Goal: Check status: Check status

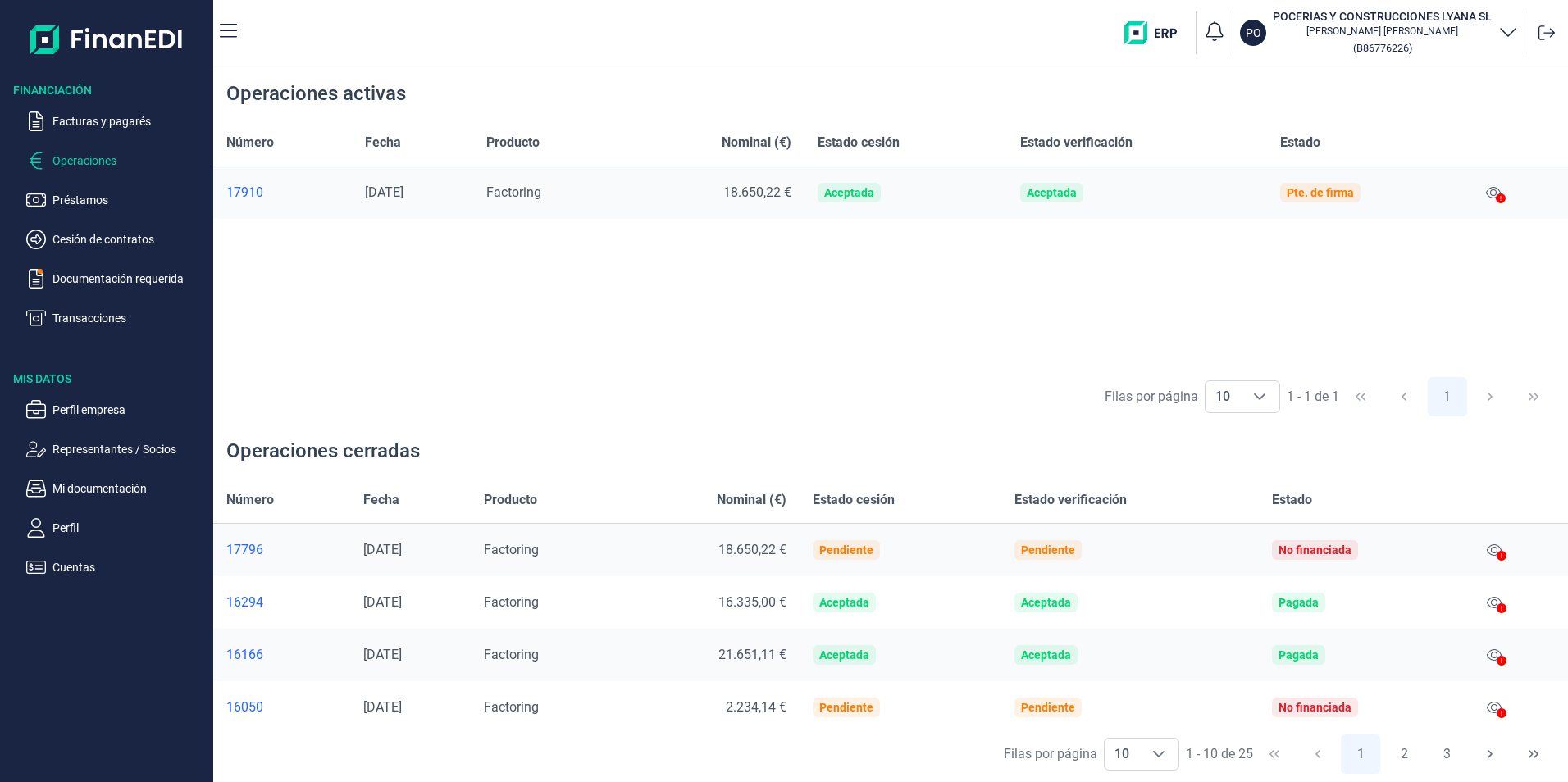
click at [61, 159] on p "Operaciones" at bounding box center [129, 161] width 155 height 20
click at [83, 124] on p "Facturas y pagarés" at bounding box center [129, 121] width 155 height 20
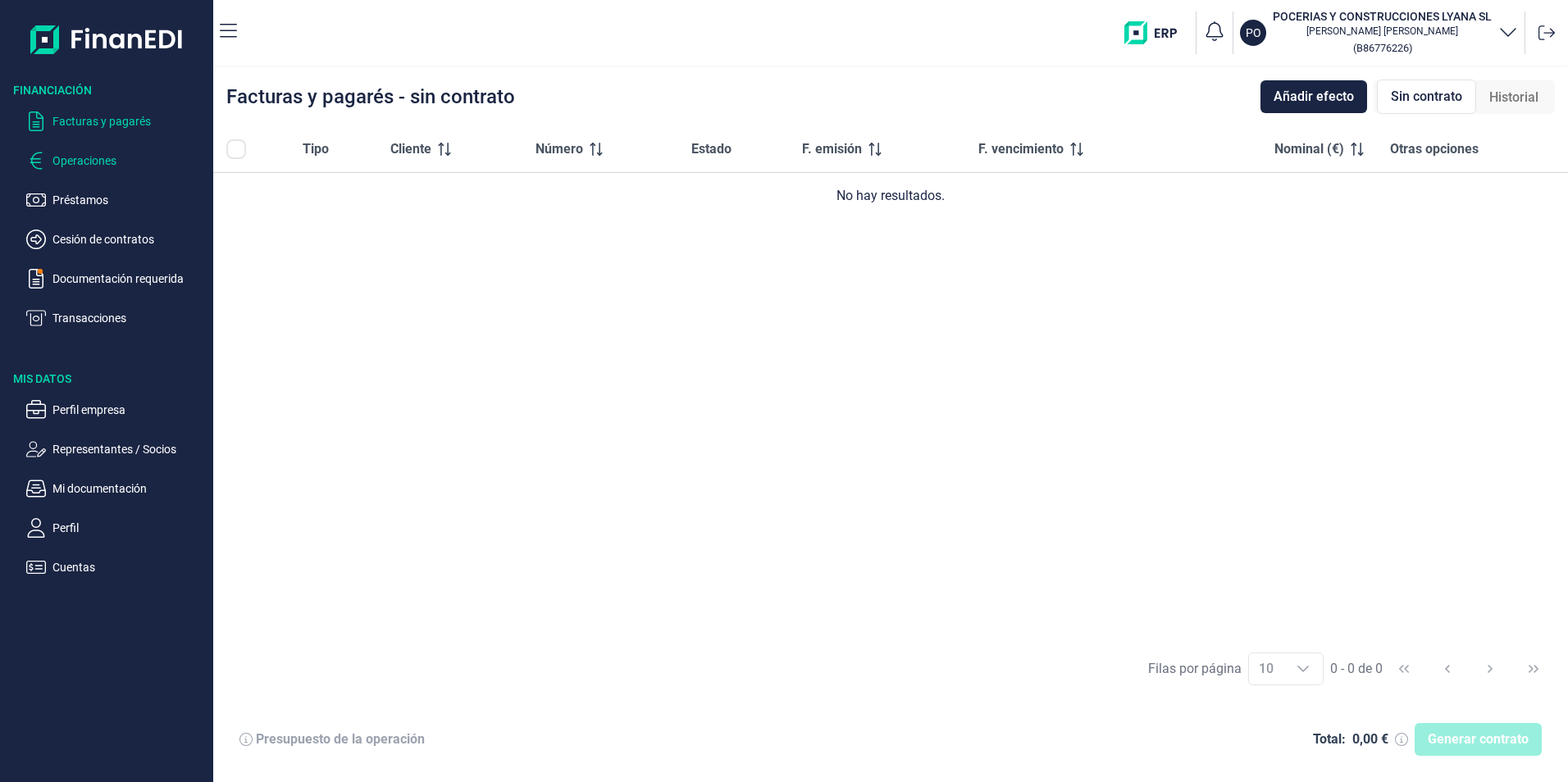
click at [81, 165] on p "Operaciones" at bounding box center [129, 161] width 155 height 20
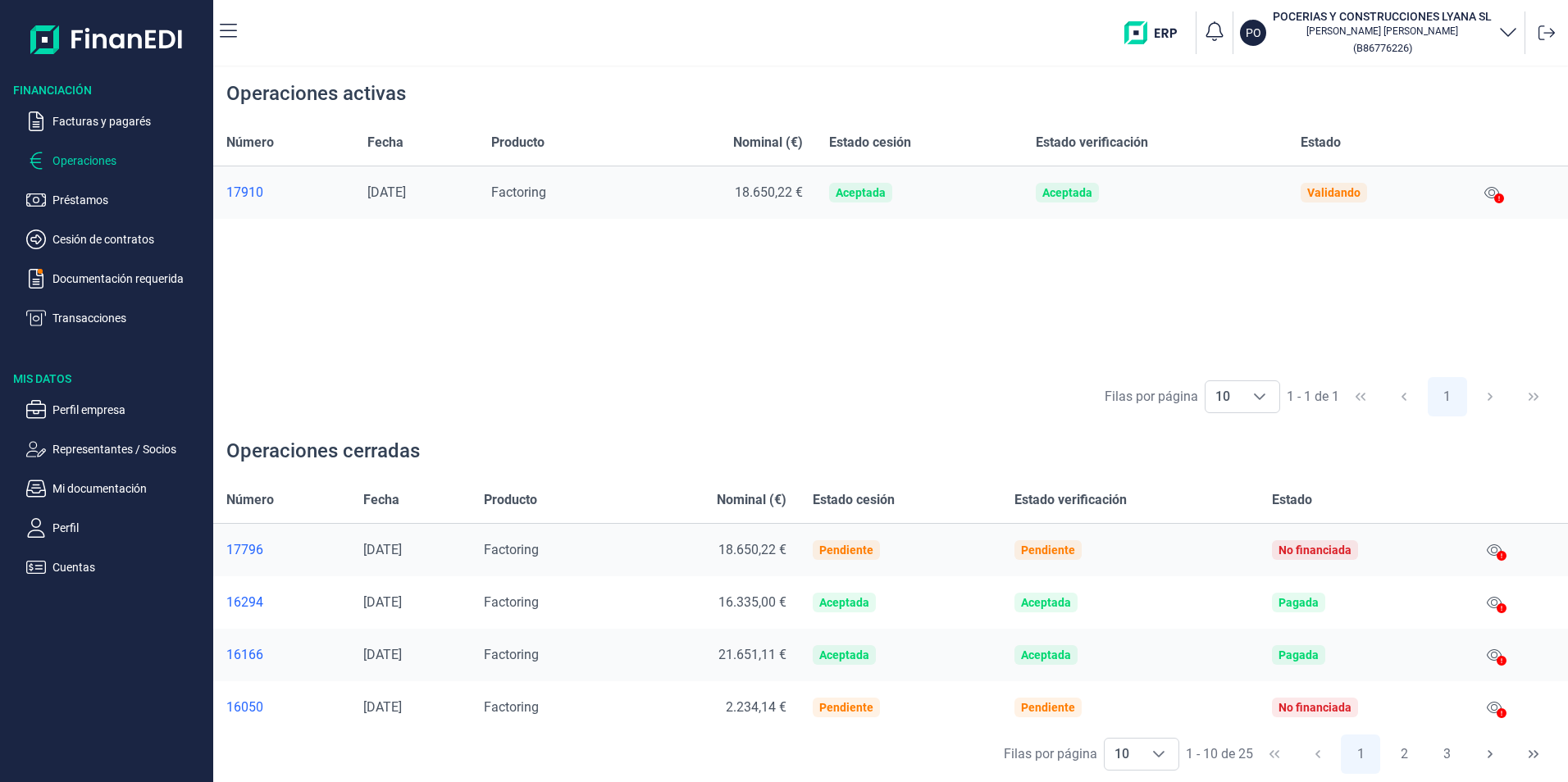
click at [1498, 191] on div at bounding box center [1499, 200] width 10 height 20
click at [240, 190] on div "17910" at bounding box center [283, 193] width 114 height 17
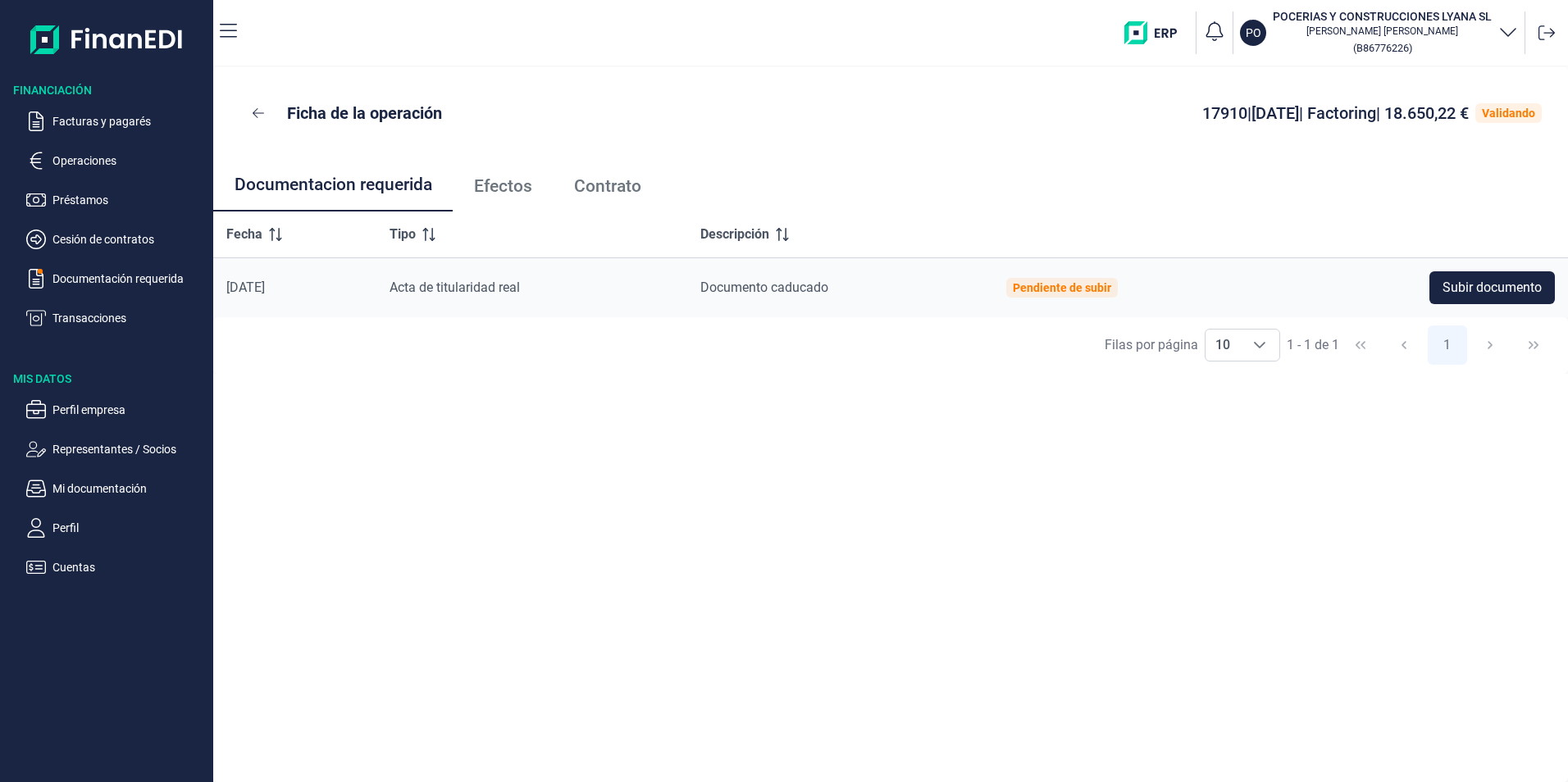
click at [615, 189] on span "Contrato" at bounding box center [607, 186] width 67 height 18
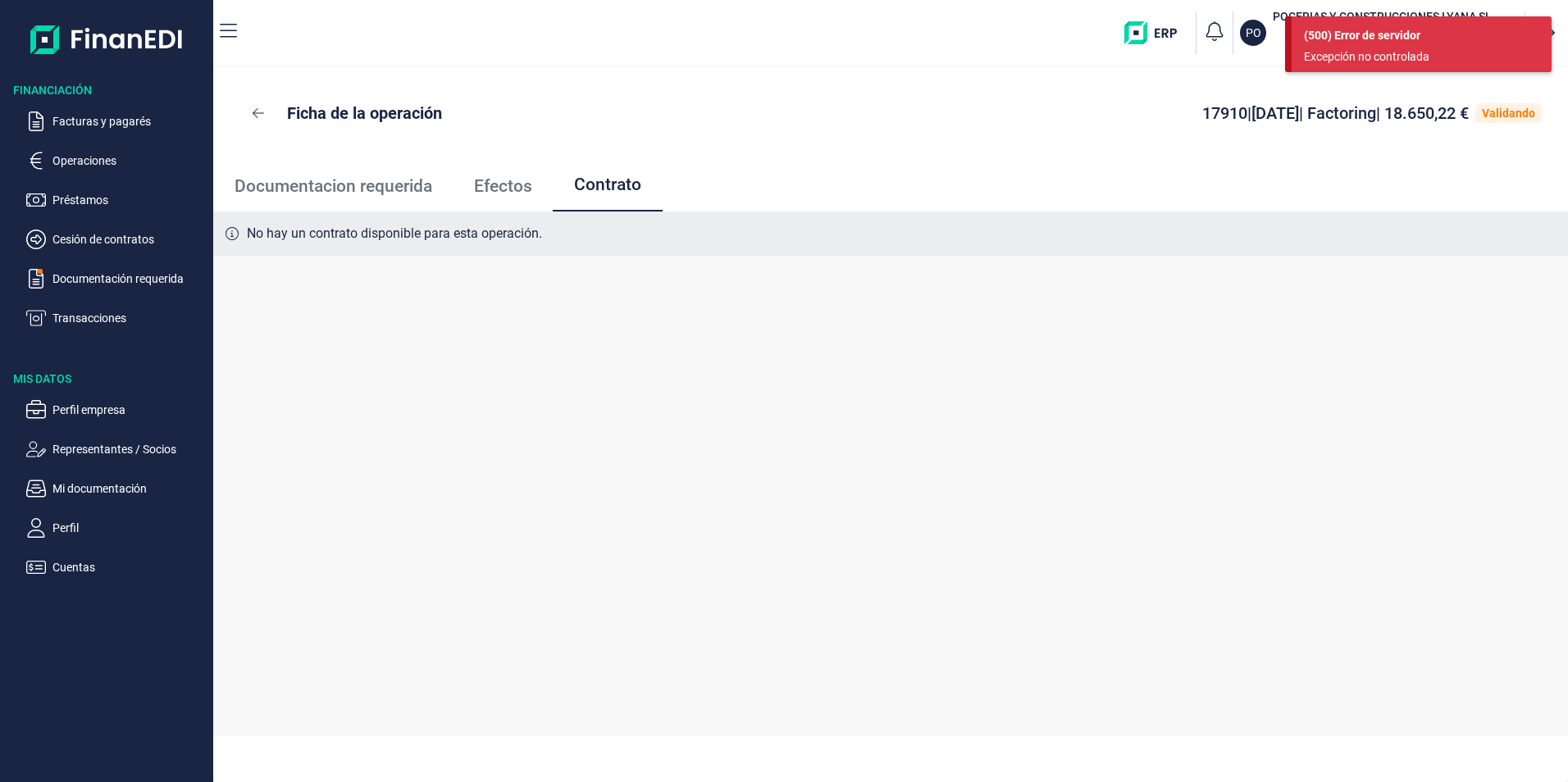
click at [363, 192] on span "Documentacion requerida" at bounding box center [333, 186] width 198 height 18
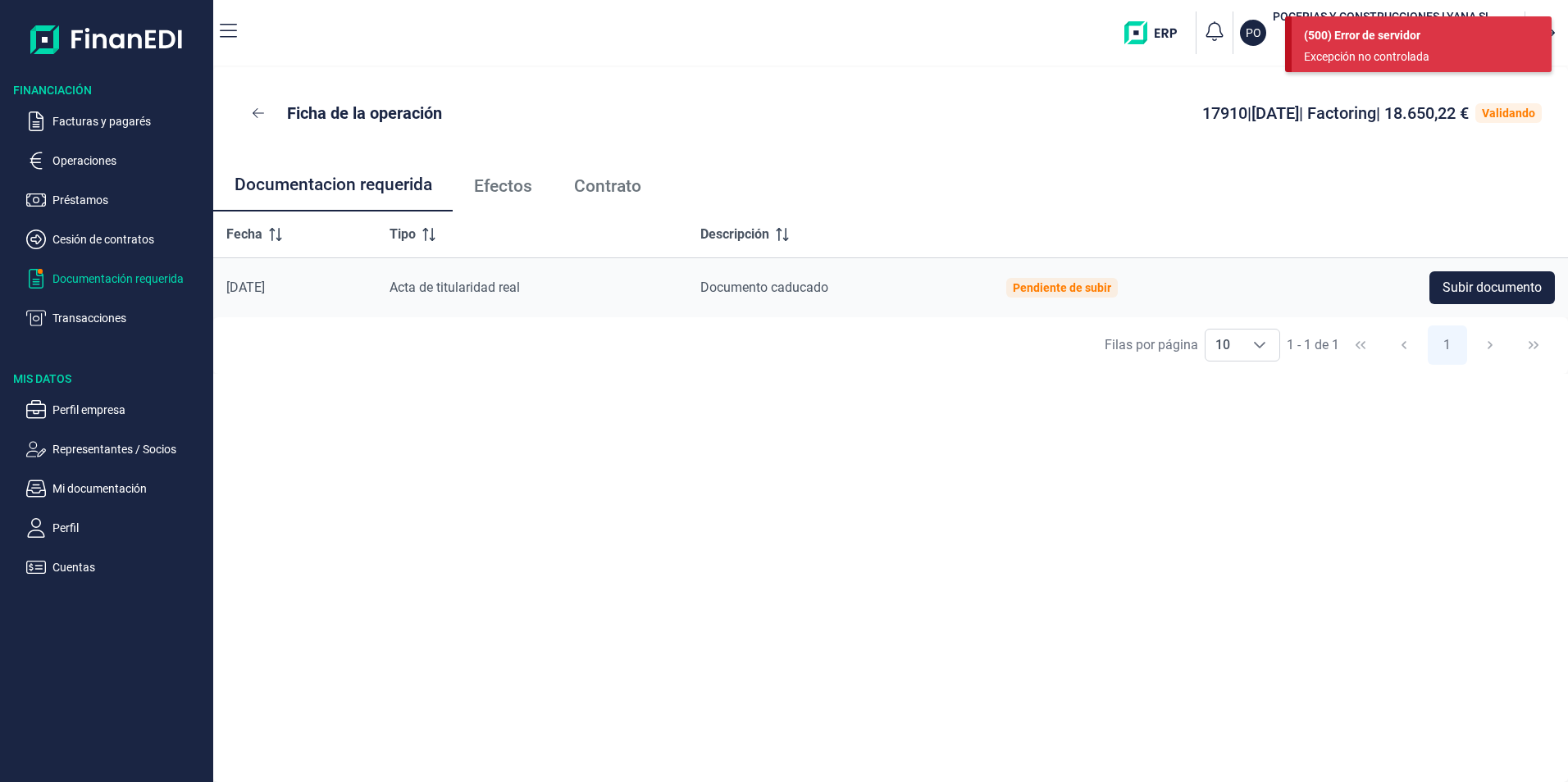
click at [109, 278] on p "Documentación requerida" at bounding box center [129, 279] width 155 height 20
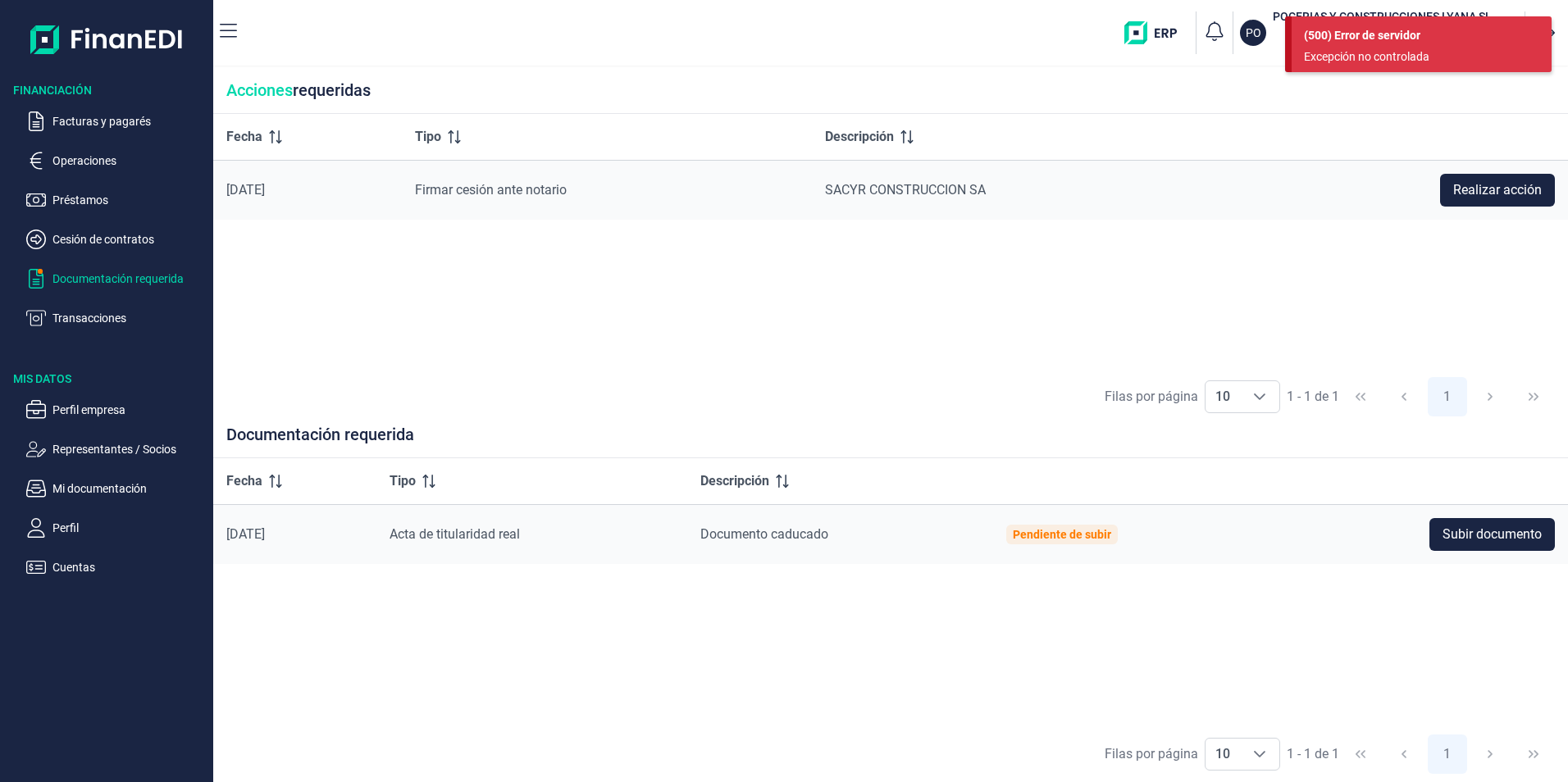
click at [1403, 19] on div "(500) Error de servidor Excepción no controlada" at bounding box center [1421, 44] width 260 height 56
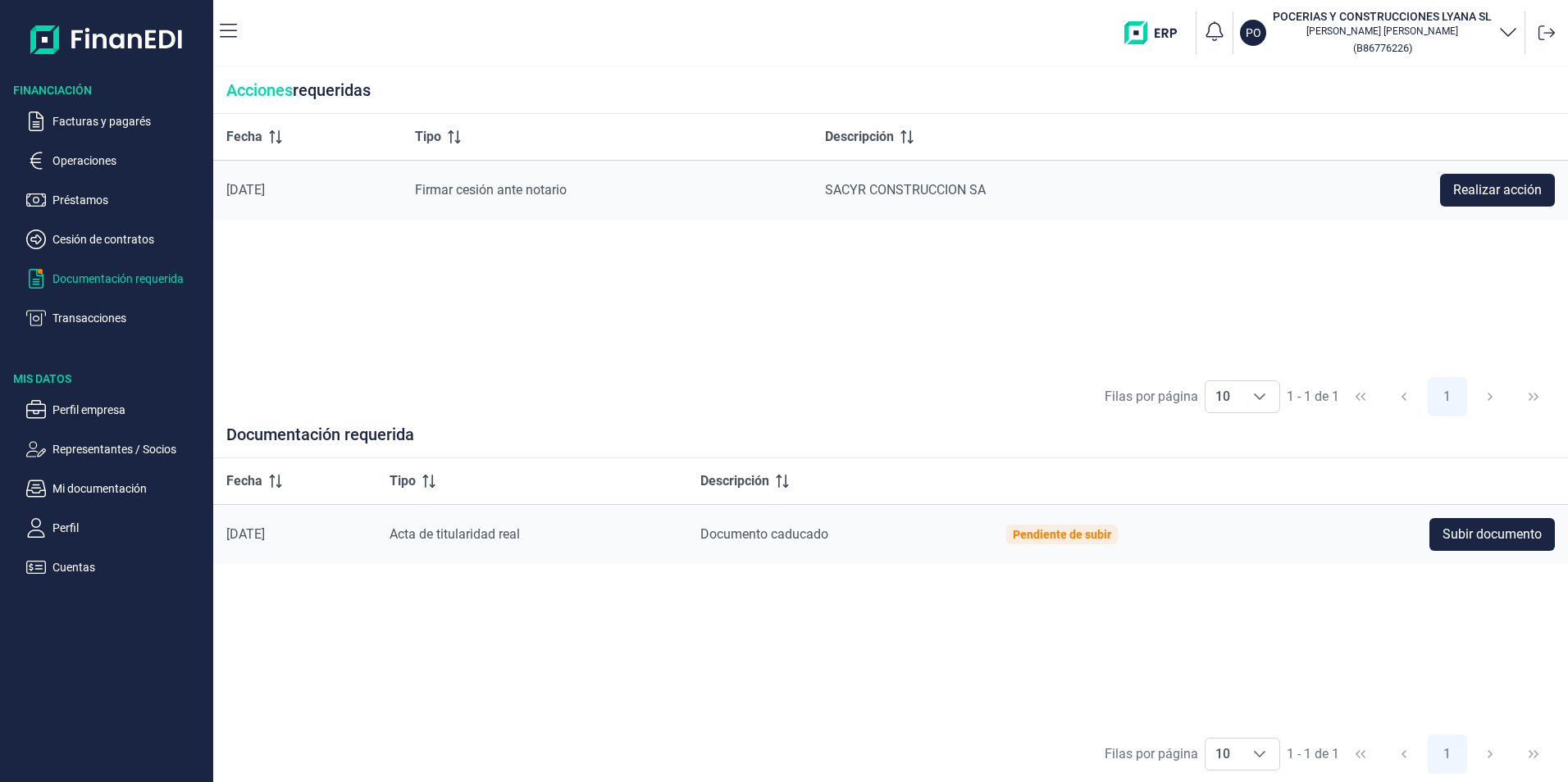
click at [1226, 83] on div "Acciones requeridas" at bounding box center [890, 90] width 1354 height 47
click at [1550, 34] on icon at bounding box center [1546, 33] width 17 height 17
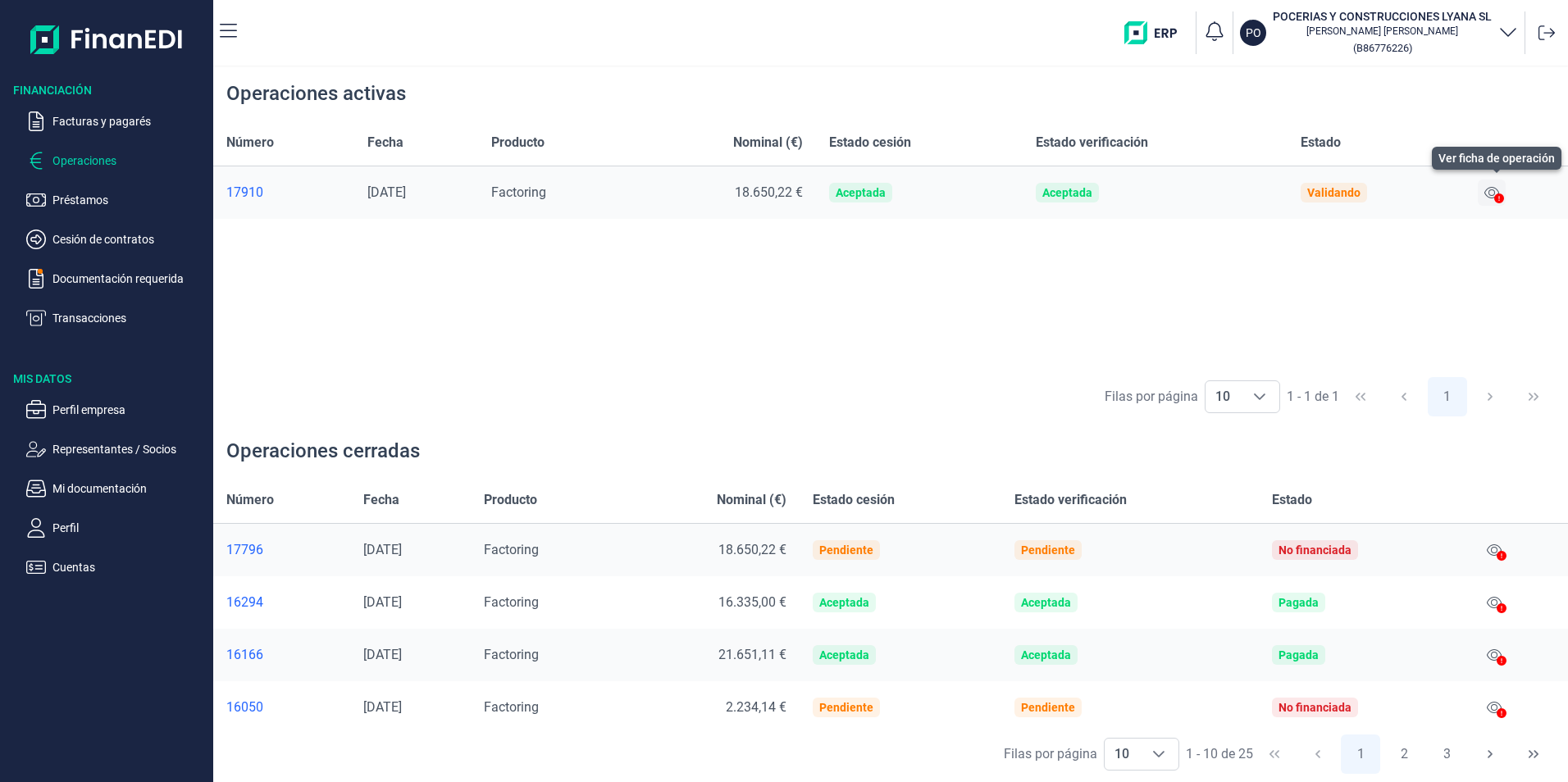
click at [1494, 190] on icon at bounding box center [1492, 193] width 15 height 13
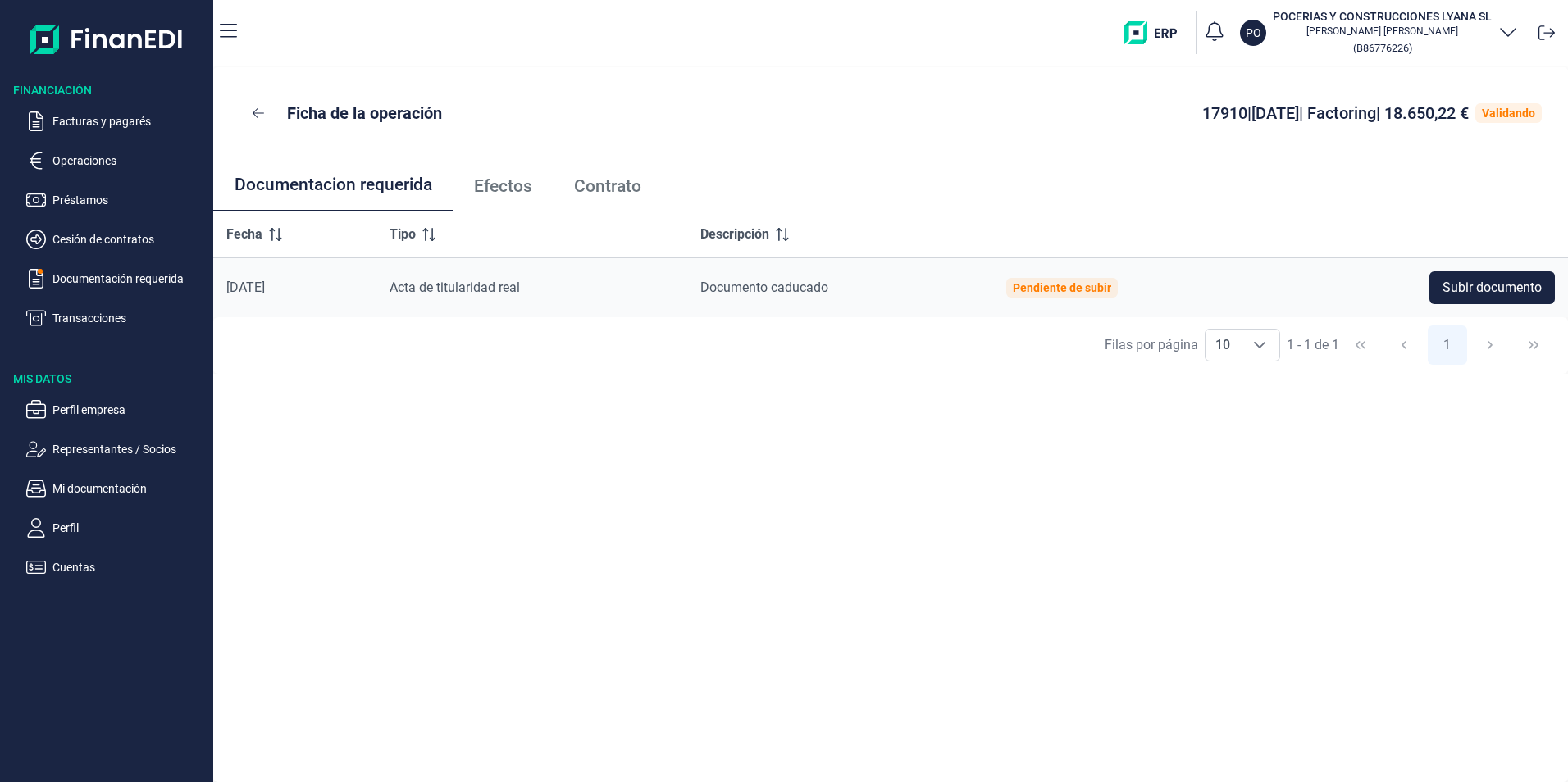
click at [518, 184] on span "Efectos" at bounding box center [503, 186] width 58 height 18
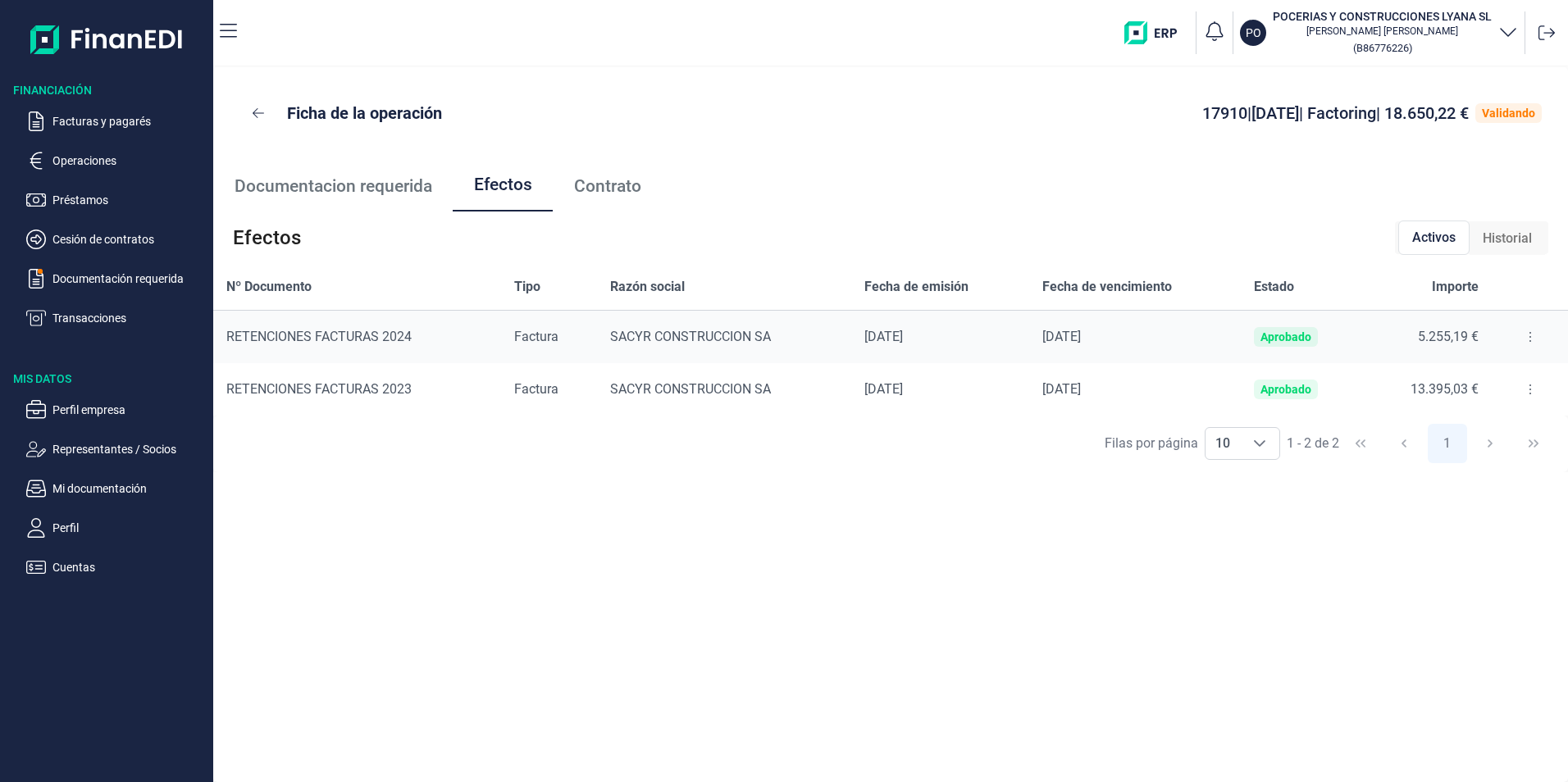
click at [1529, 387] on icon at bounding box center [1530, 389] width 3 height 13
click at [1431, 429] on icon "Detalles efecto" at bounding box center [1423, 430] width 17 height 12
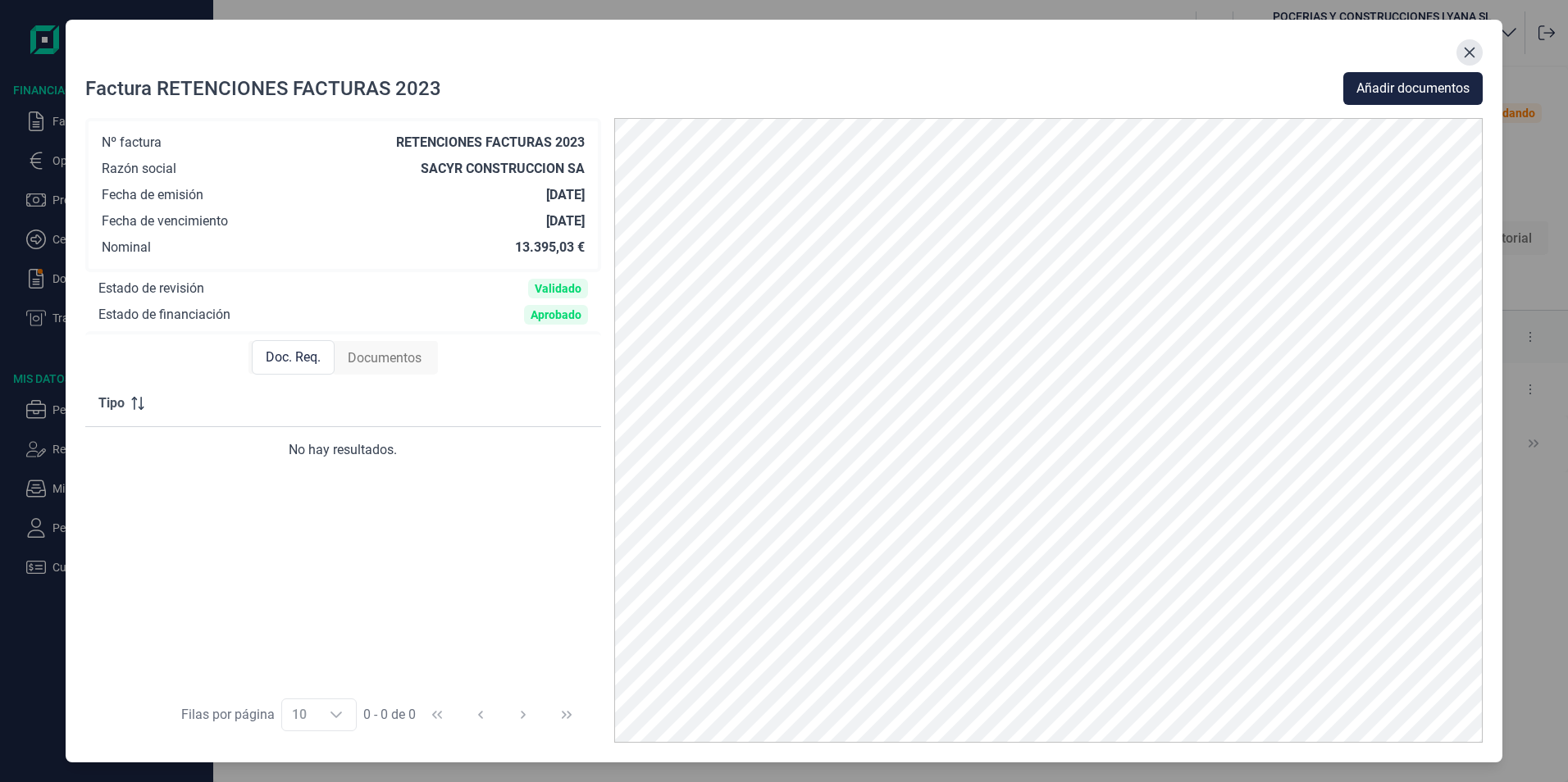
click at [1471, 49] on icon "Close" at bounding box center [1469, 53] width 13 height 13
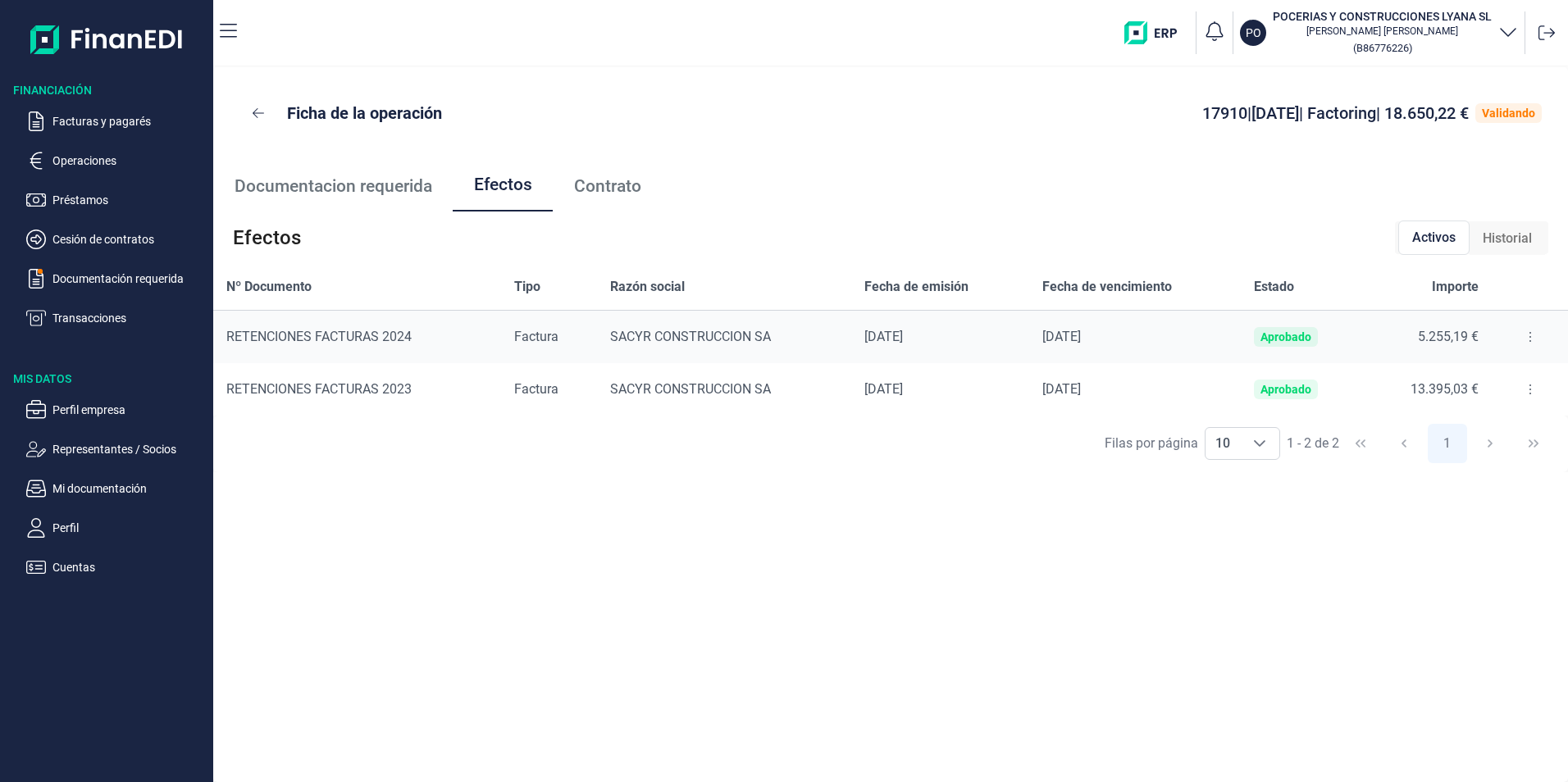
click at [596, 186] on span "Contrato" at bounding box center [607, 186] width 67 height 18
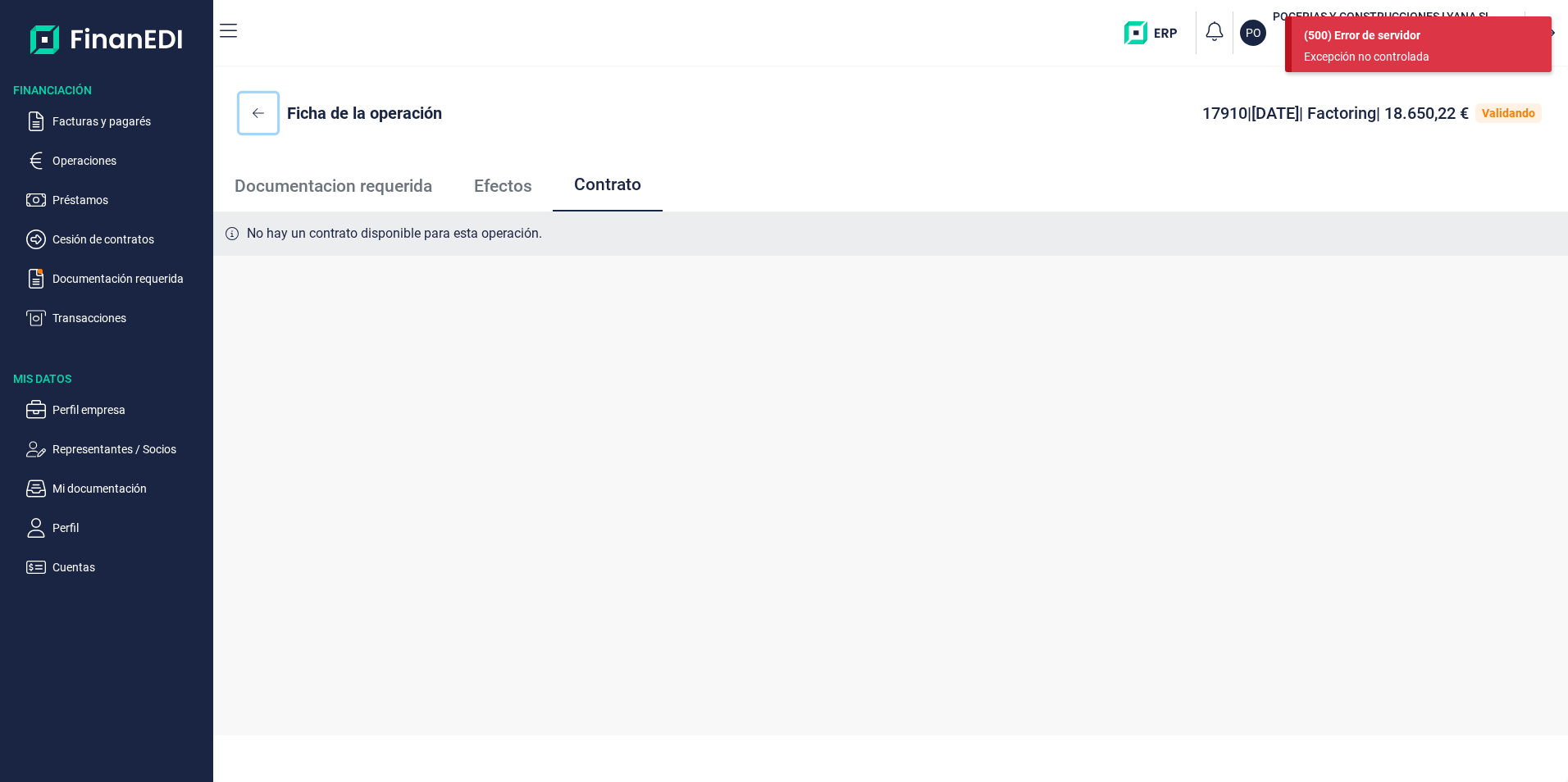
click at [251, 113] on button at bounding box center [258, 113] width 38 height 39
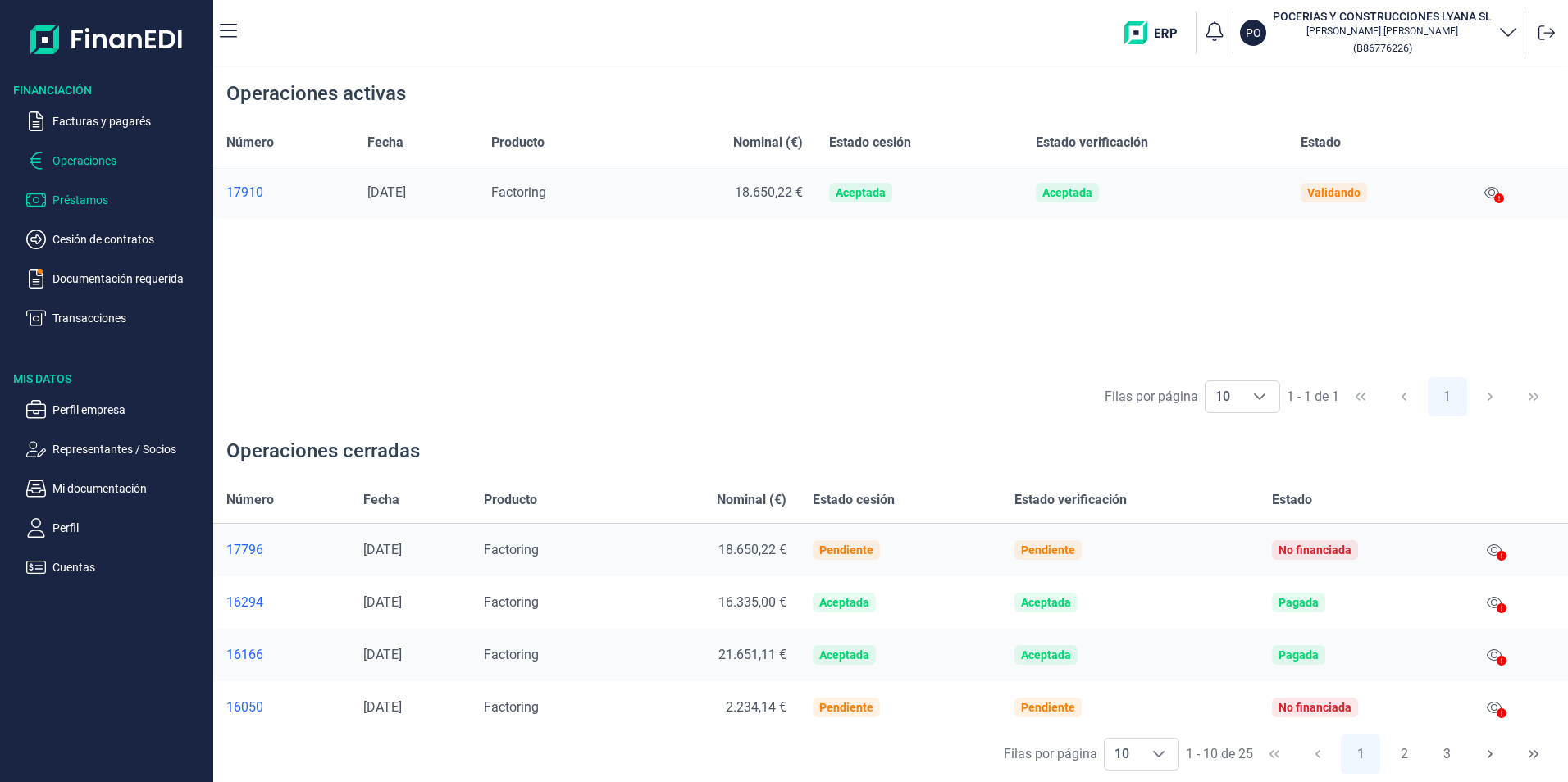
click at [63, 199] on p "Préstamos" at bounding box center [129, 201] width 155 height 20
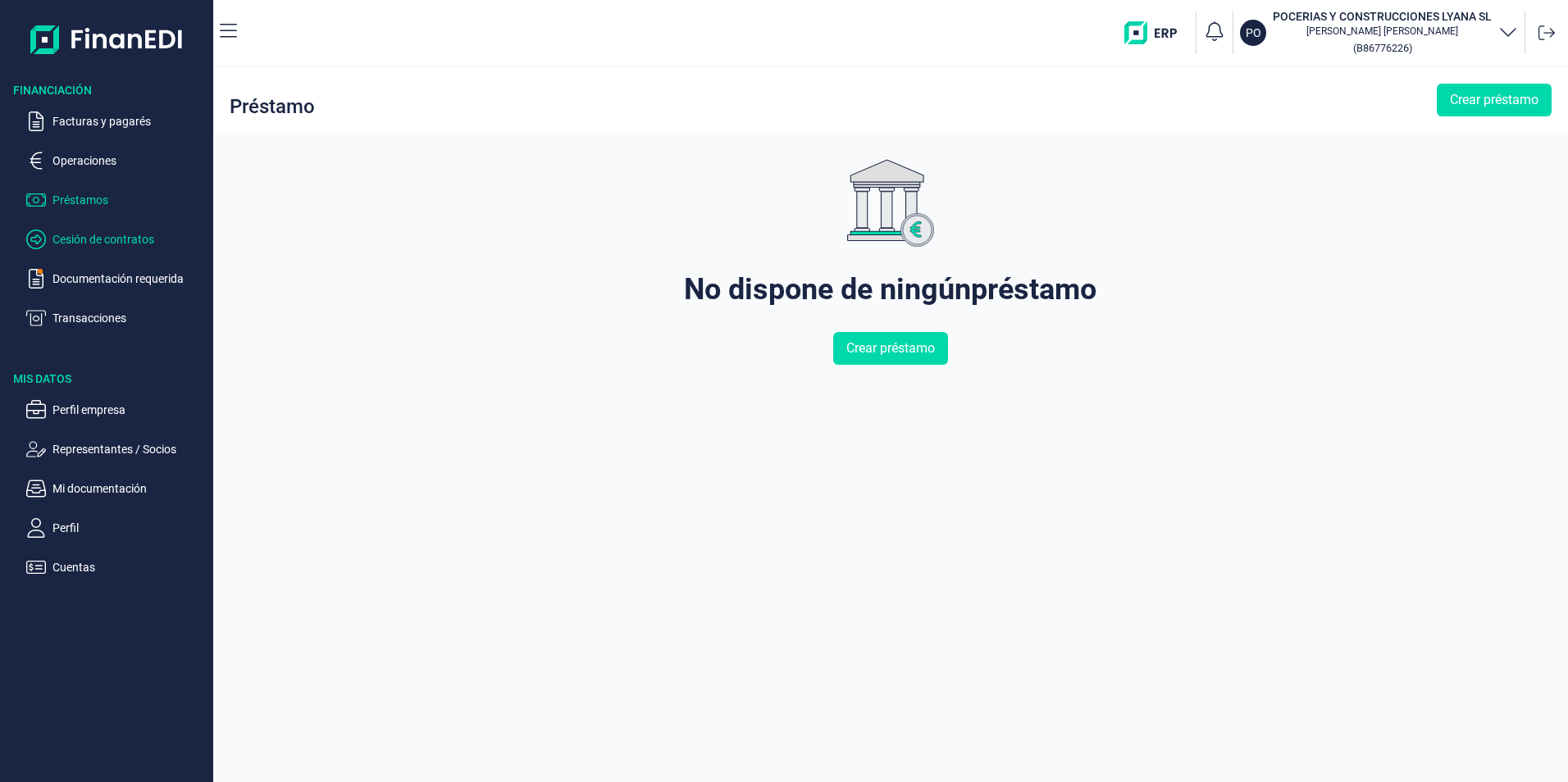
click at [91, 241] on p "Cesión de contratos" at bounding box center [129, 240] width 155 height 20
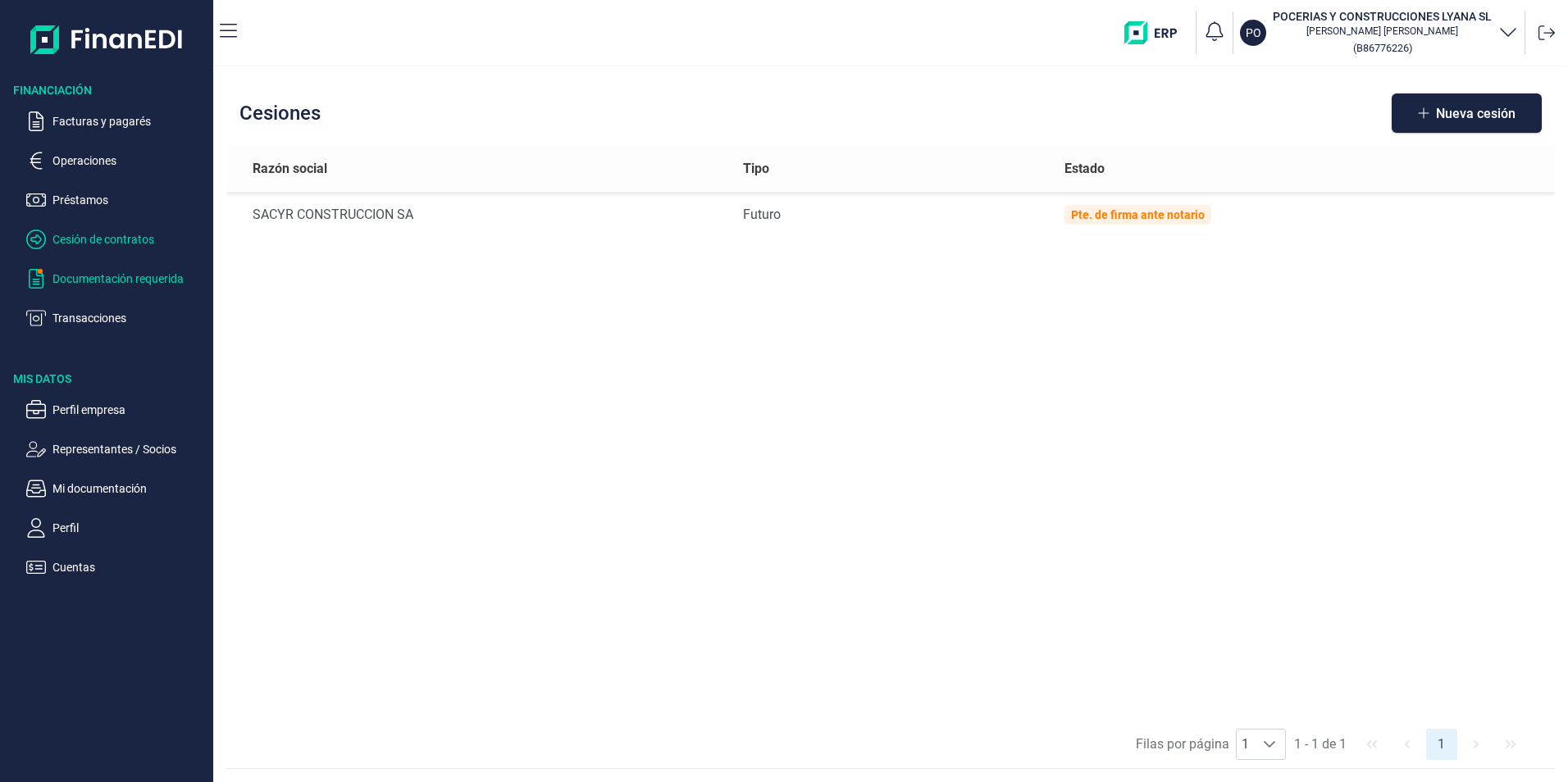
click at [105, 282] on p "Documentación requerida" at bounding box center [129, 279] width 155 height 20
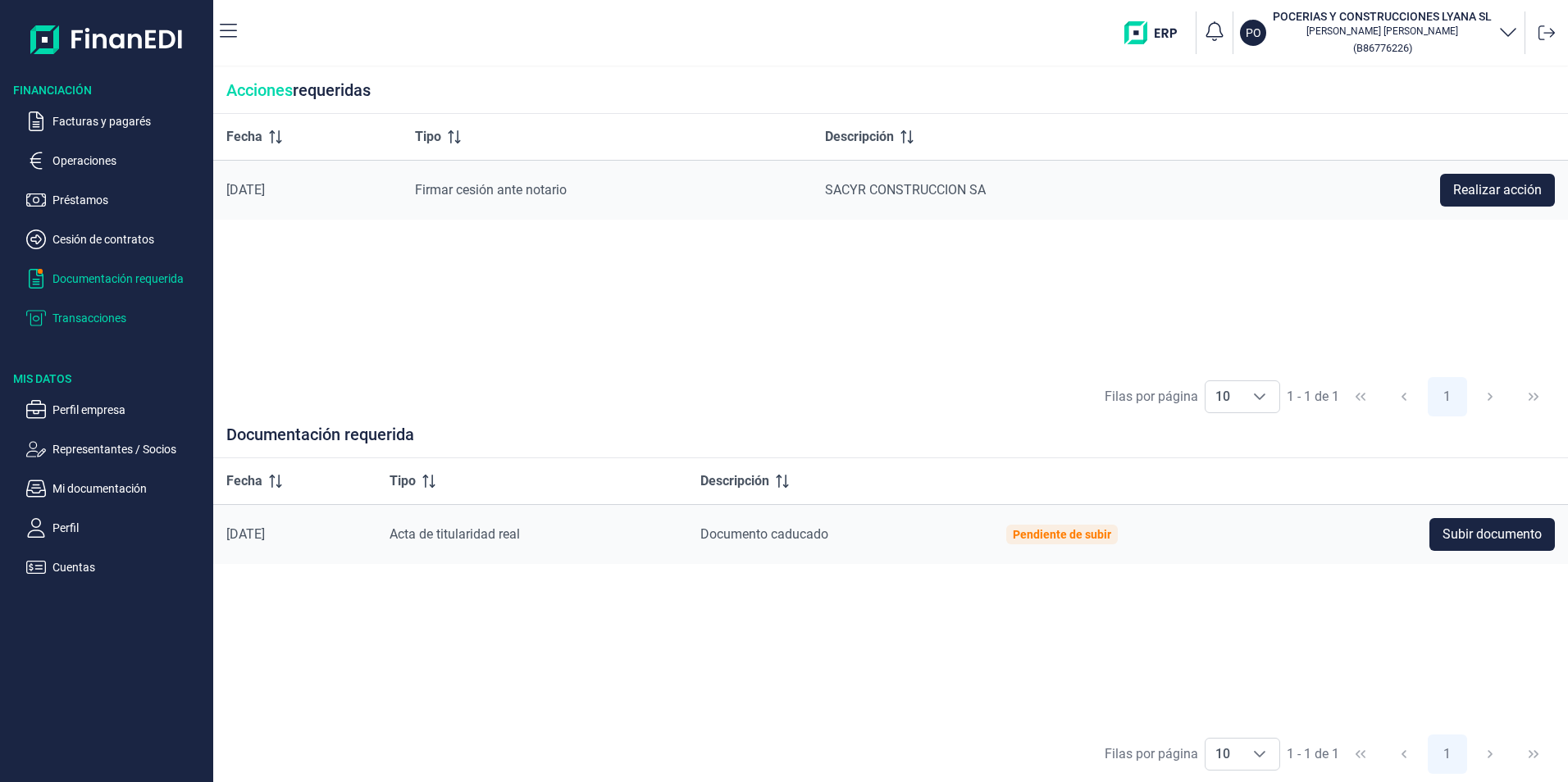
click at [102, 312] on p "Transacciones" at bounding box center [129, 318] width 155 height 20
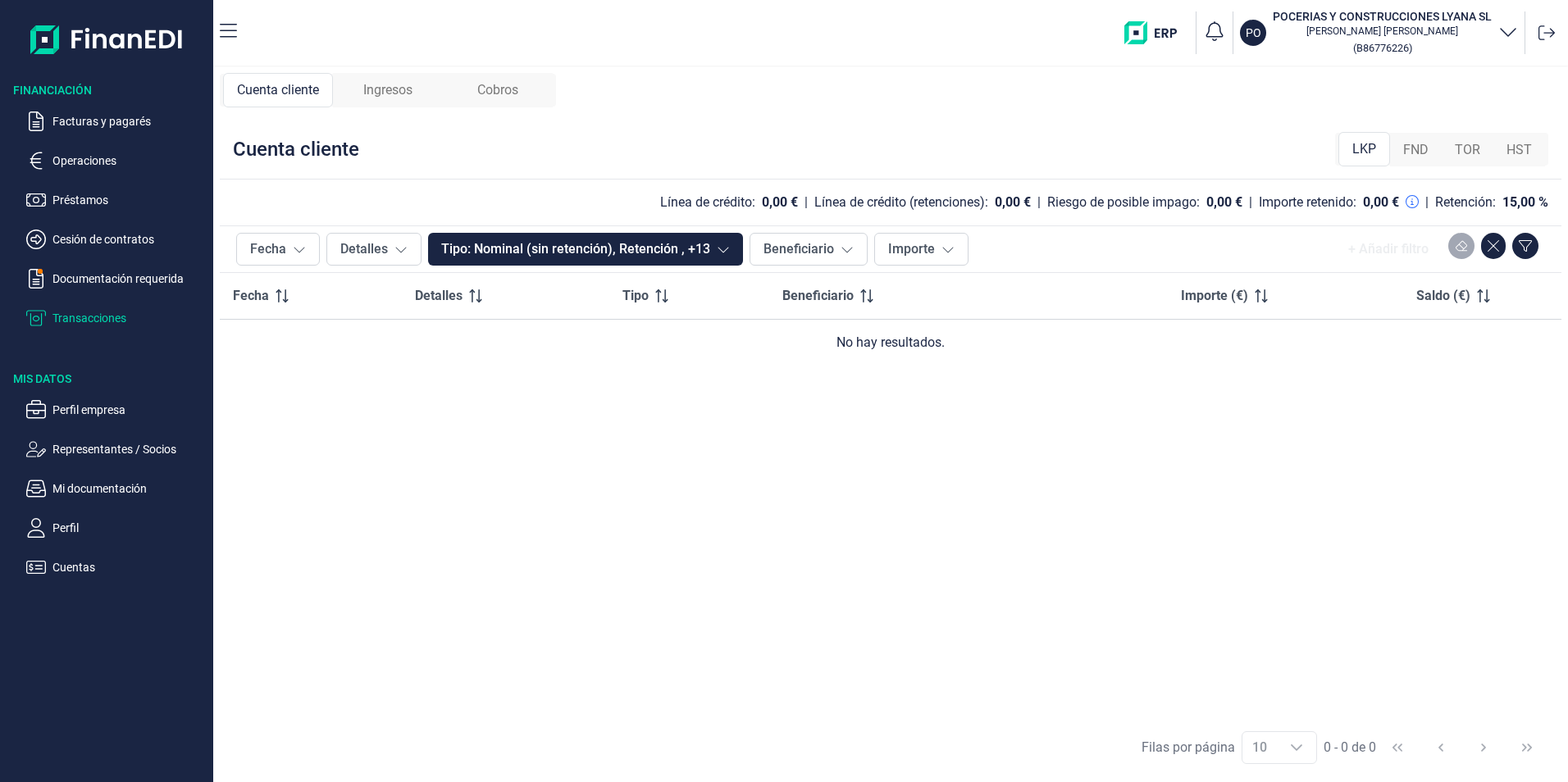
click at [375, 94] on span "Ingresos" at bounding box center [388, 90] width 49 height 20
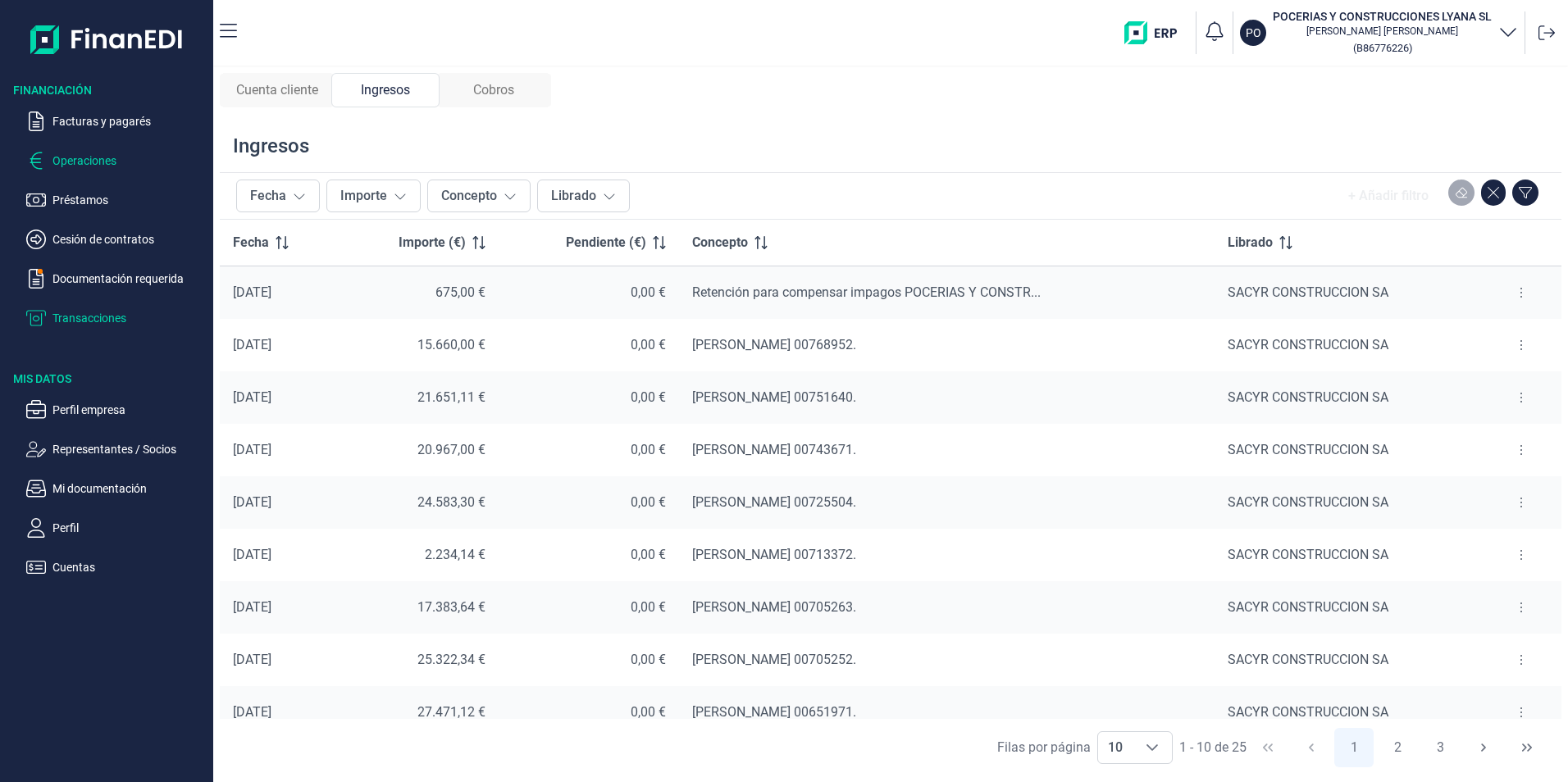
click at [75, 161] on p "Operaciones" at bounding box center [129, 161] width 155 height 20
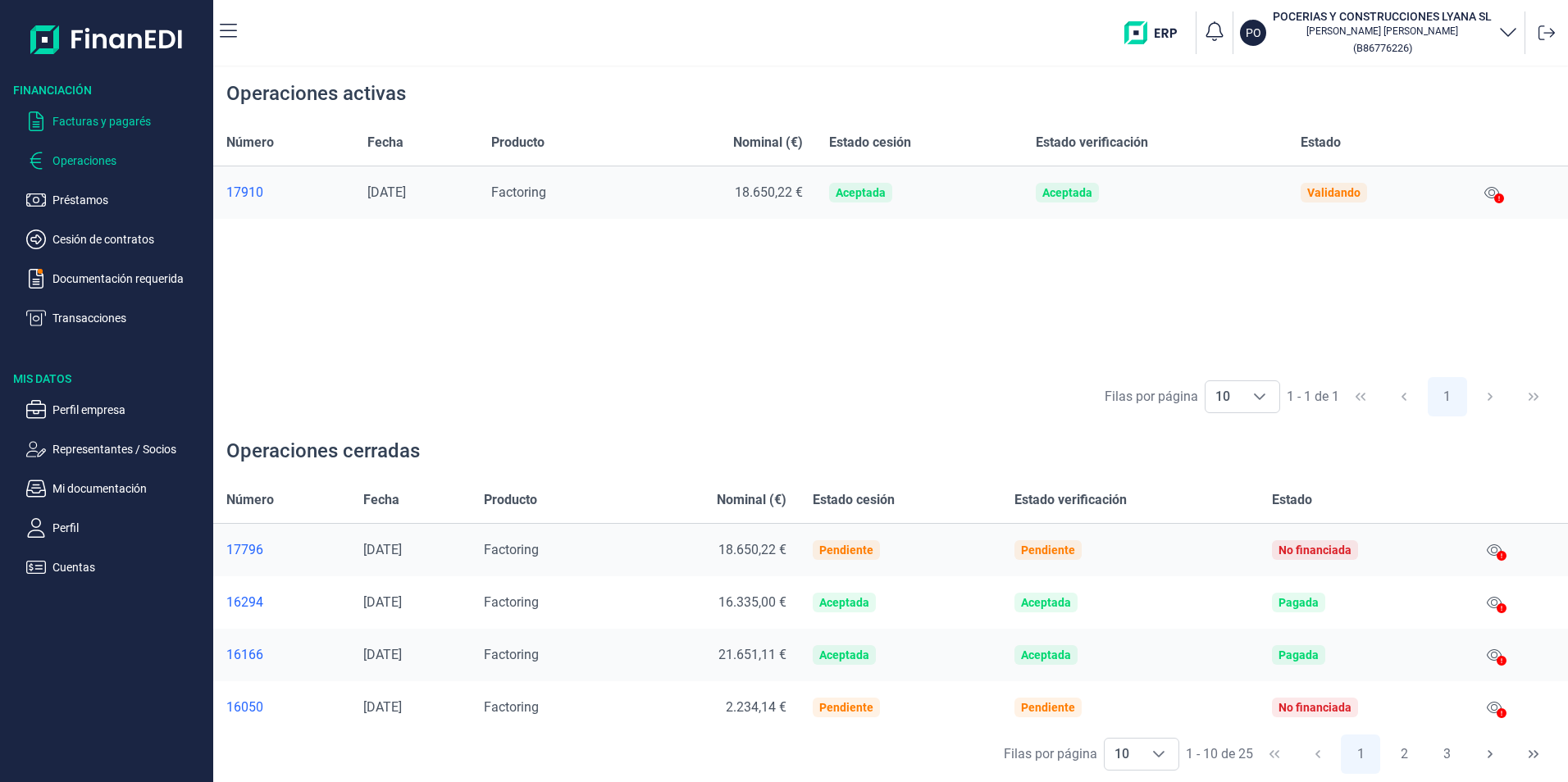
click at [63, 122] on p "Facturas y pagarés" at bounding box center [129, 121] width 155 height 20
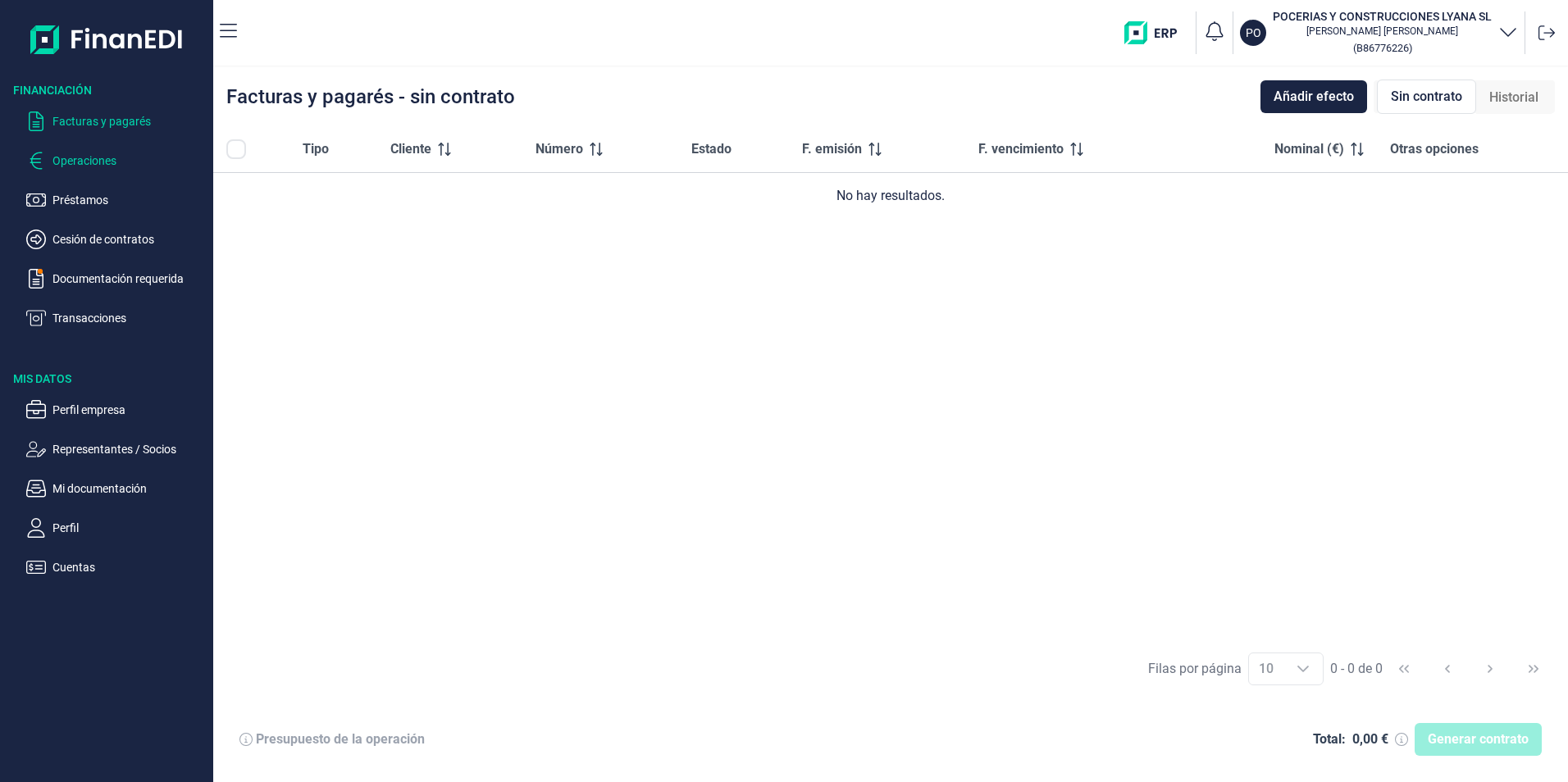
click at [53, 155] on p "Operaciones" at bounding box center [129, 161] width 155 height 20
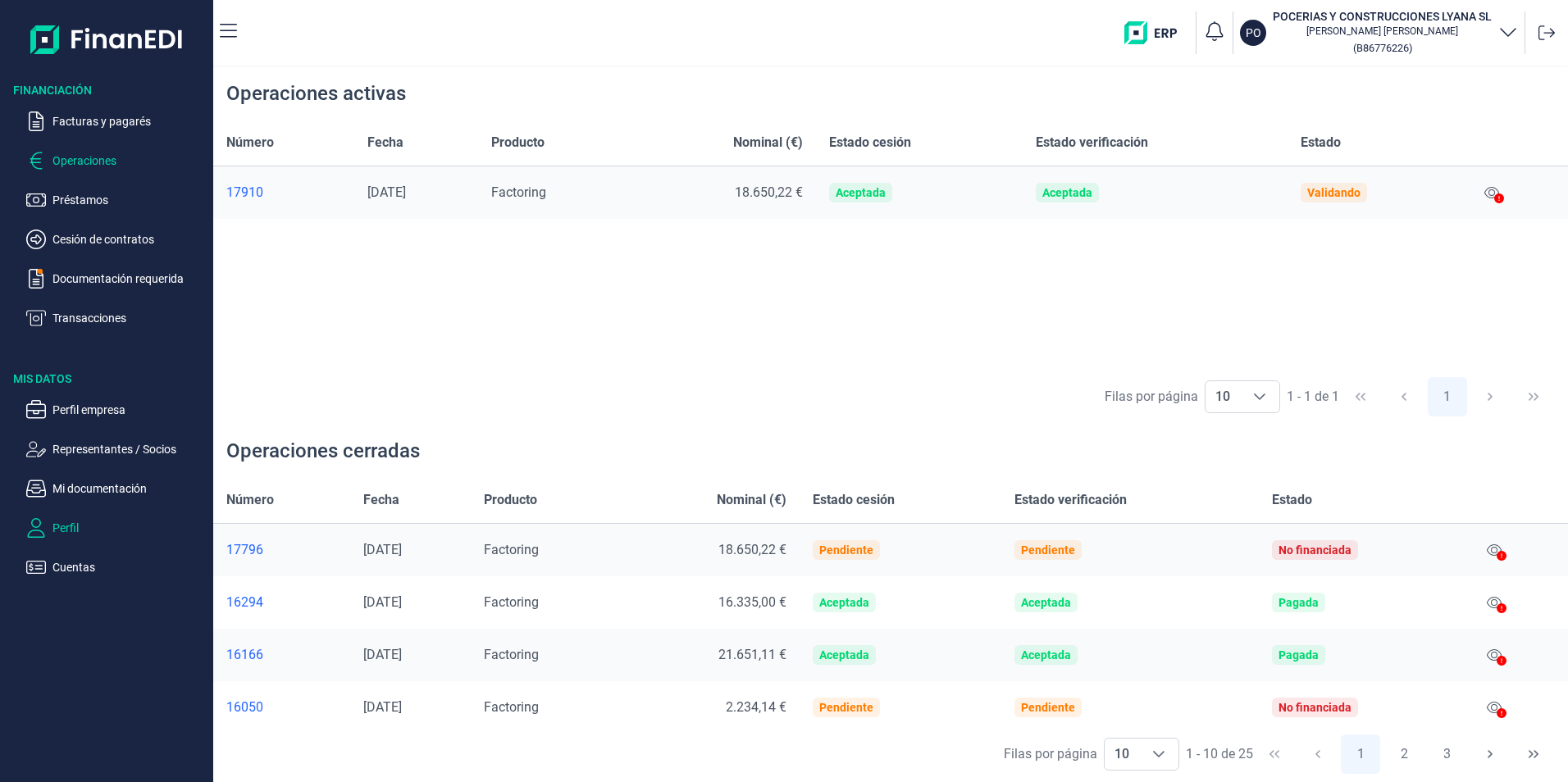
click at [69, 529] on p "Perfil" at bounding box center [129, 528] width 155 height 20
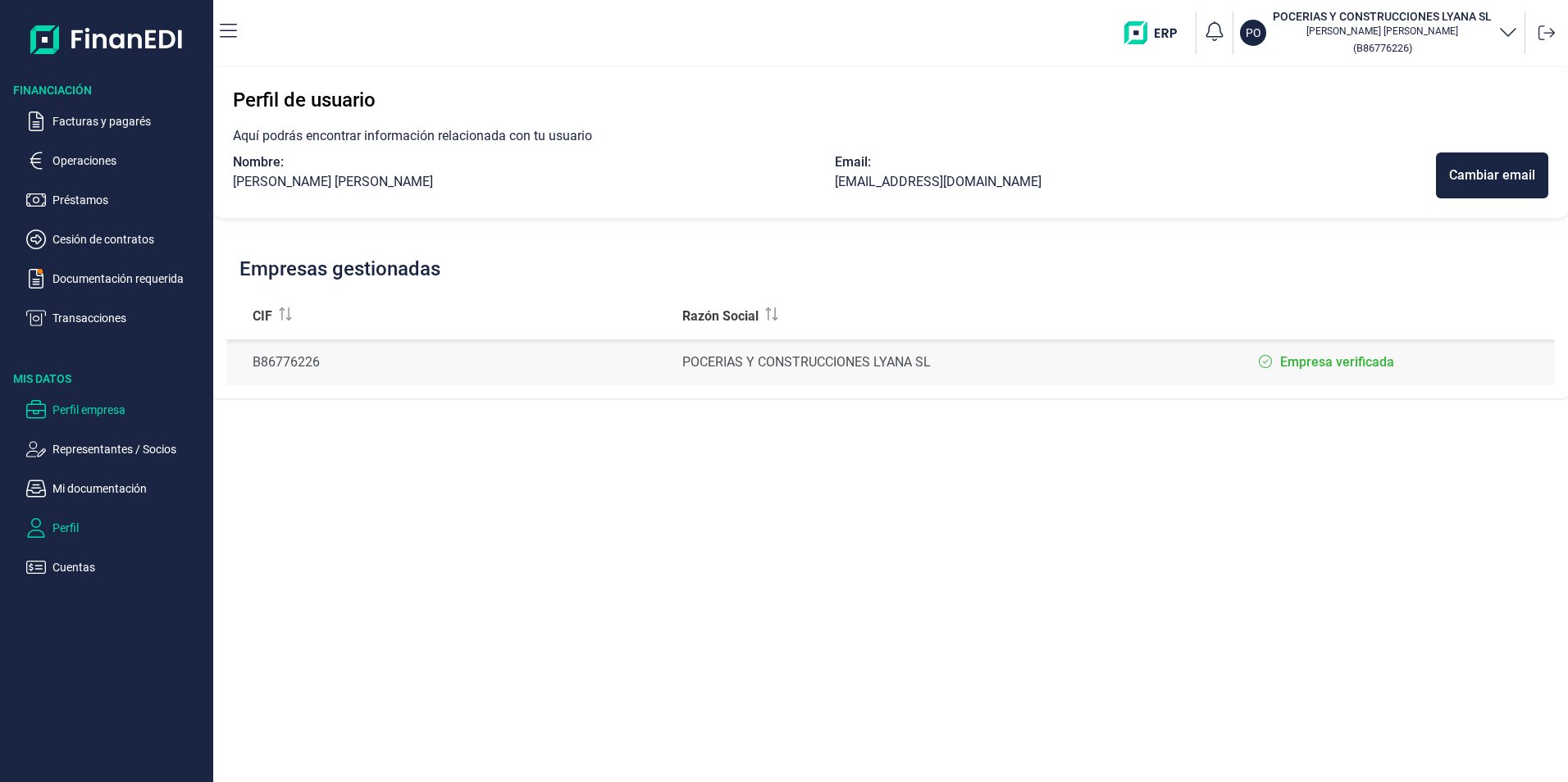
click at [73, 411] on p "Perfil empresa" at bounding box center [129, 410] width 155 height 20
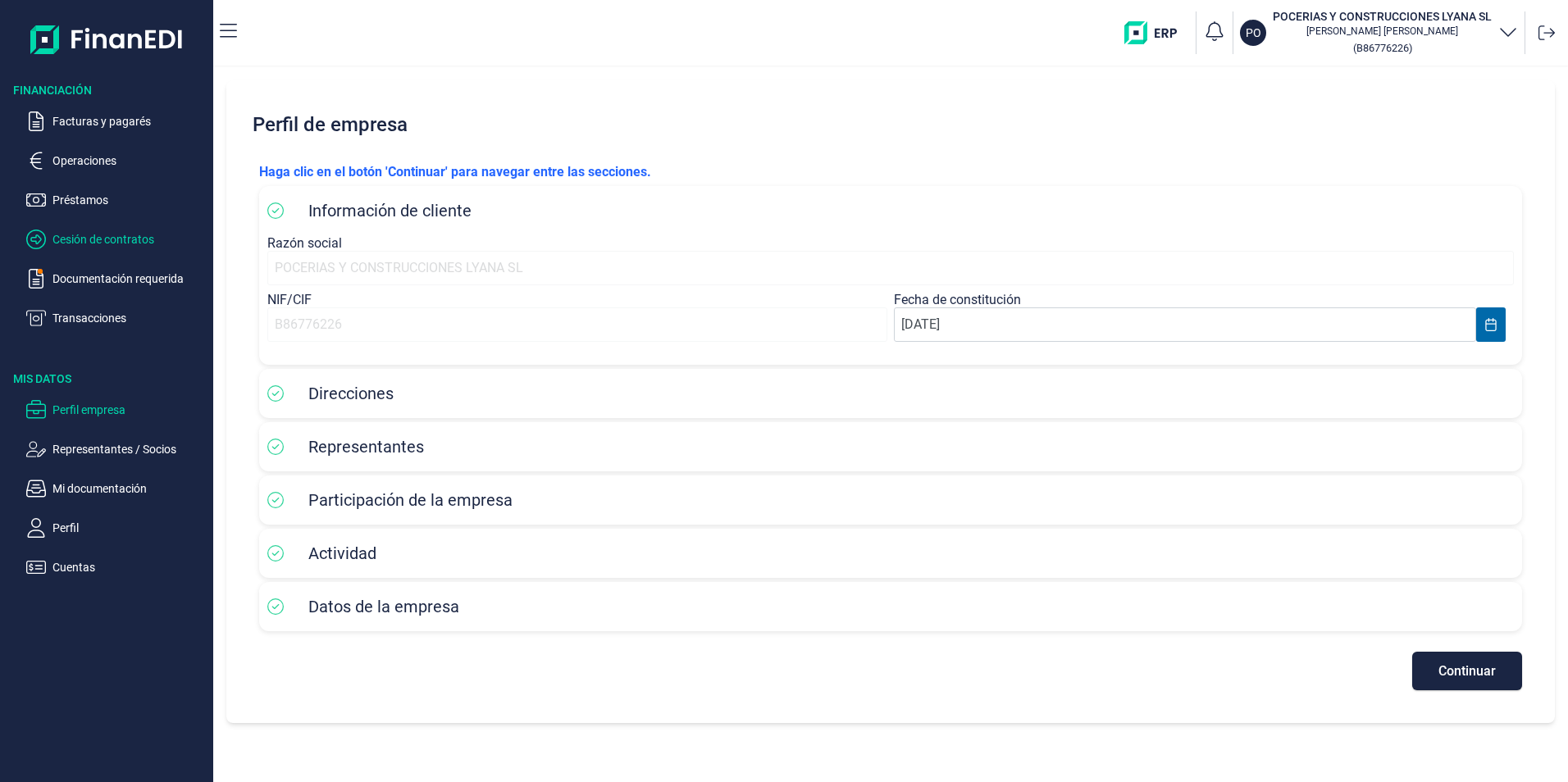
click at [93, 240] on p "Cesión de contratos" at bounding box center [129, 240] width 155 height 20
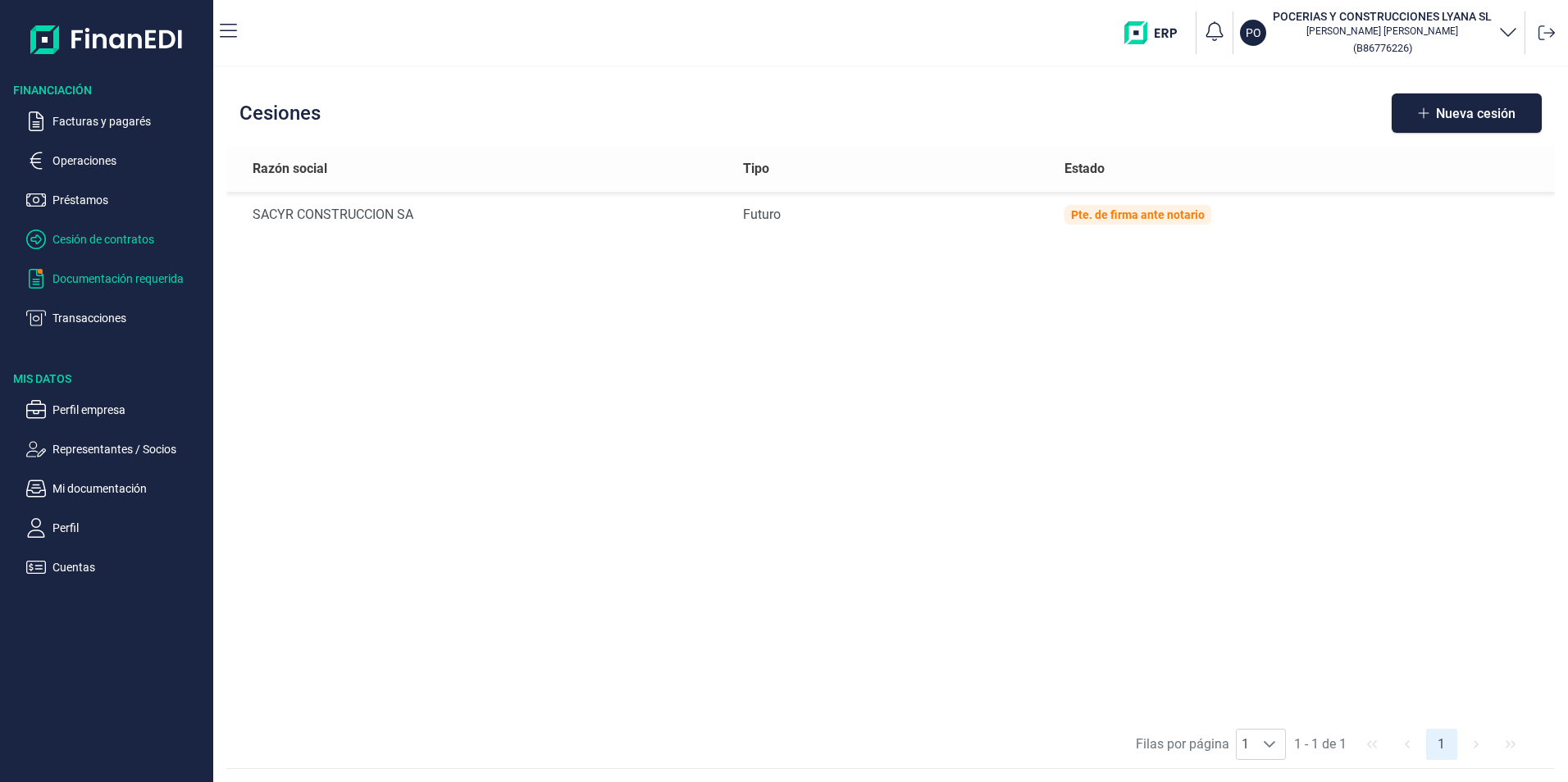
click at [70, 274] on p "Documentación requerida" at bounding box center [129, 279] width 155 height 20
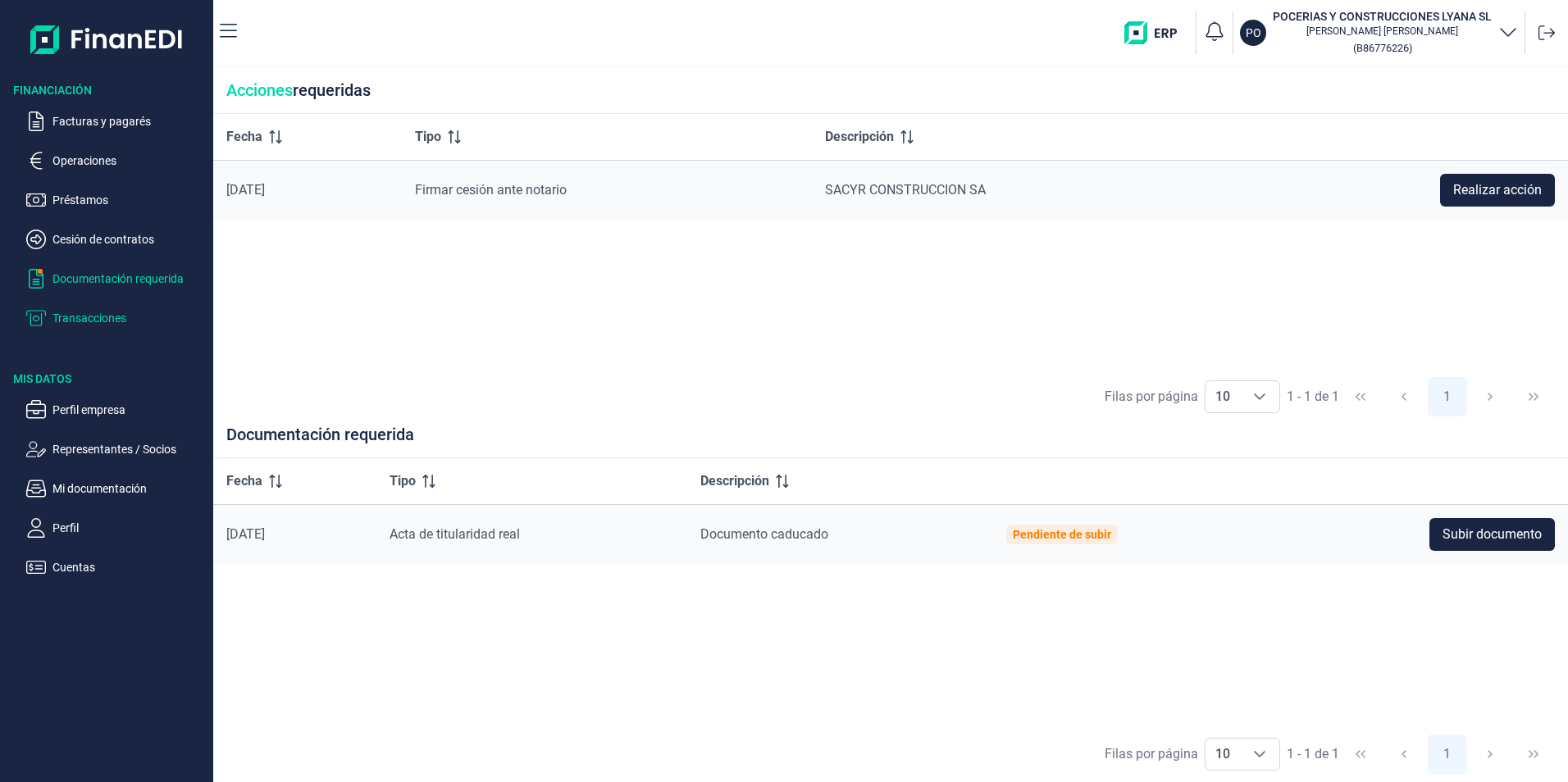
click at [67, 317] on p "Transacciones" at bounding box center [129, 318] width 155 height 20
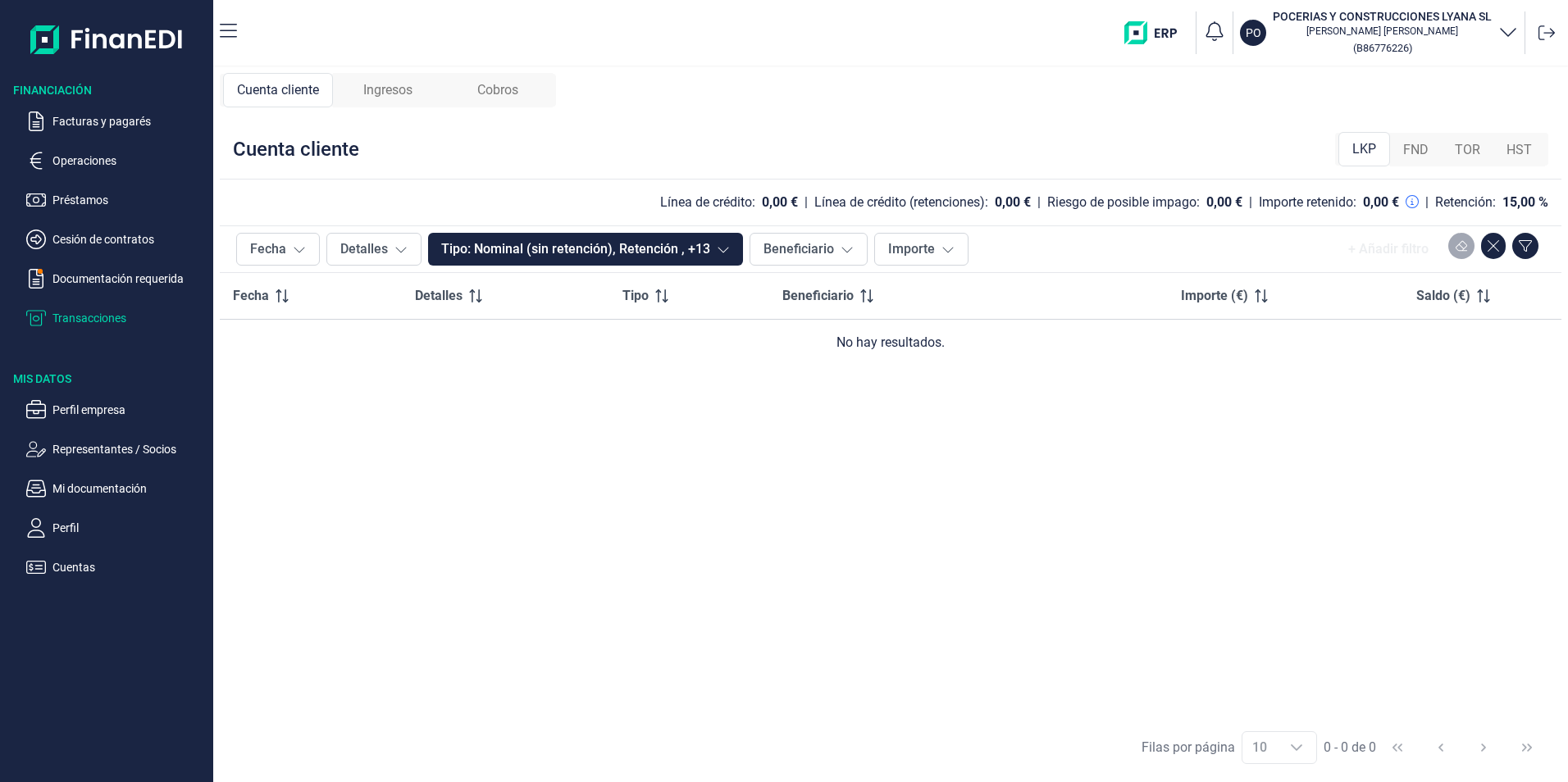
click at [1418, 148] on span "FND" at bounding box center [1415, 150] width 25 height 20
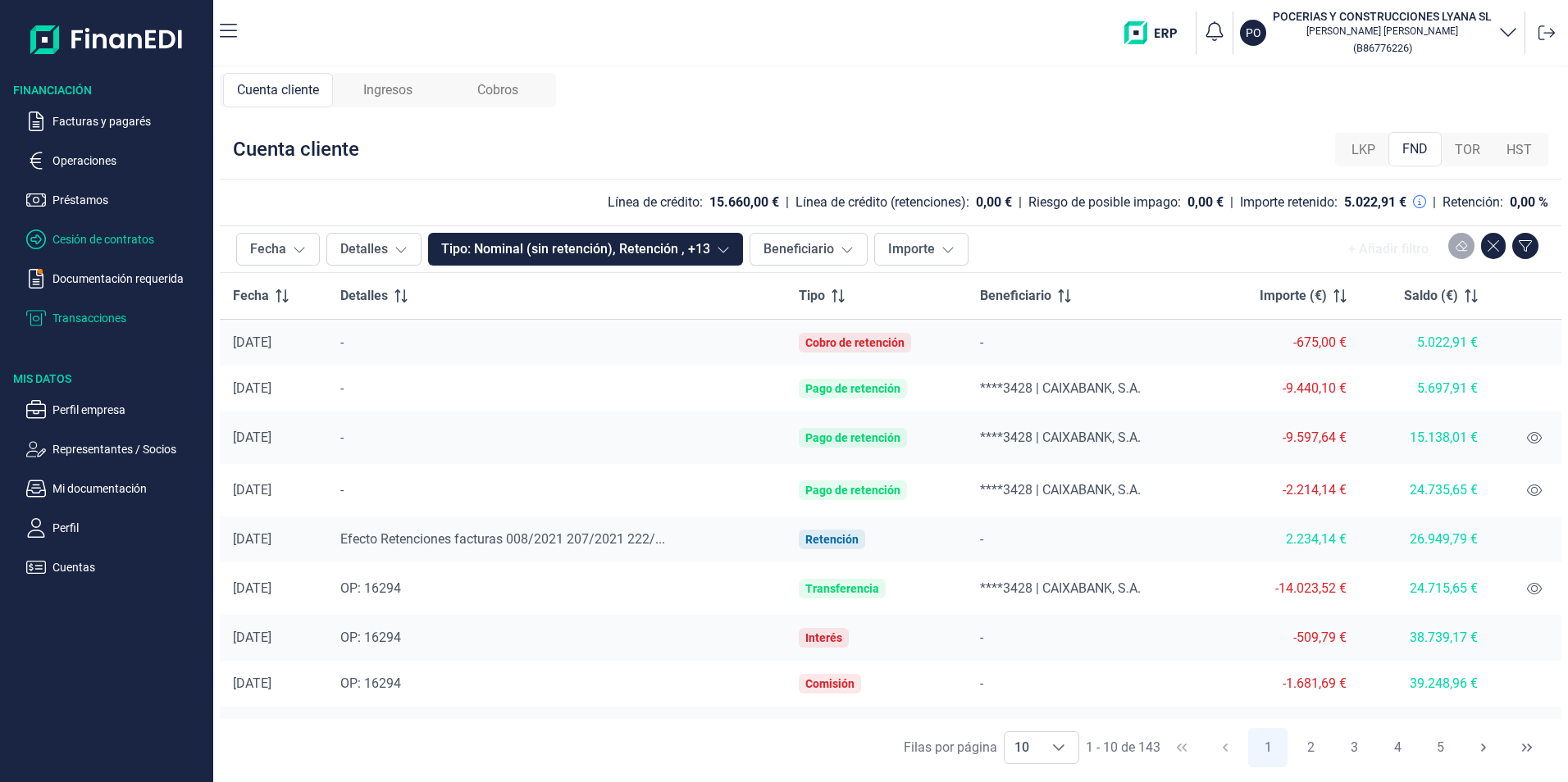
click at [90, 235] on p "Cesión de contratos" at bounding box center [129, 240] width 155 height 20
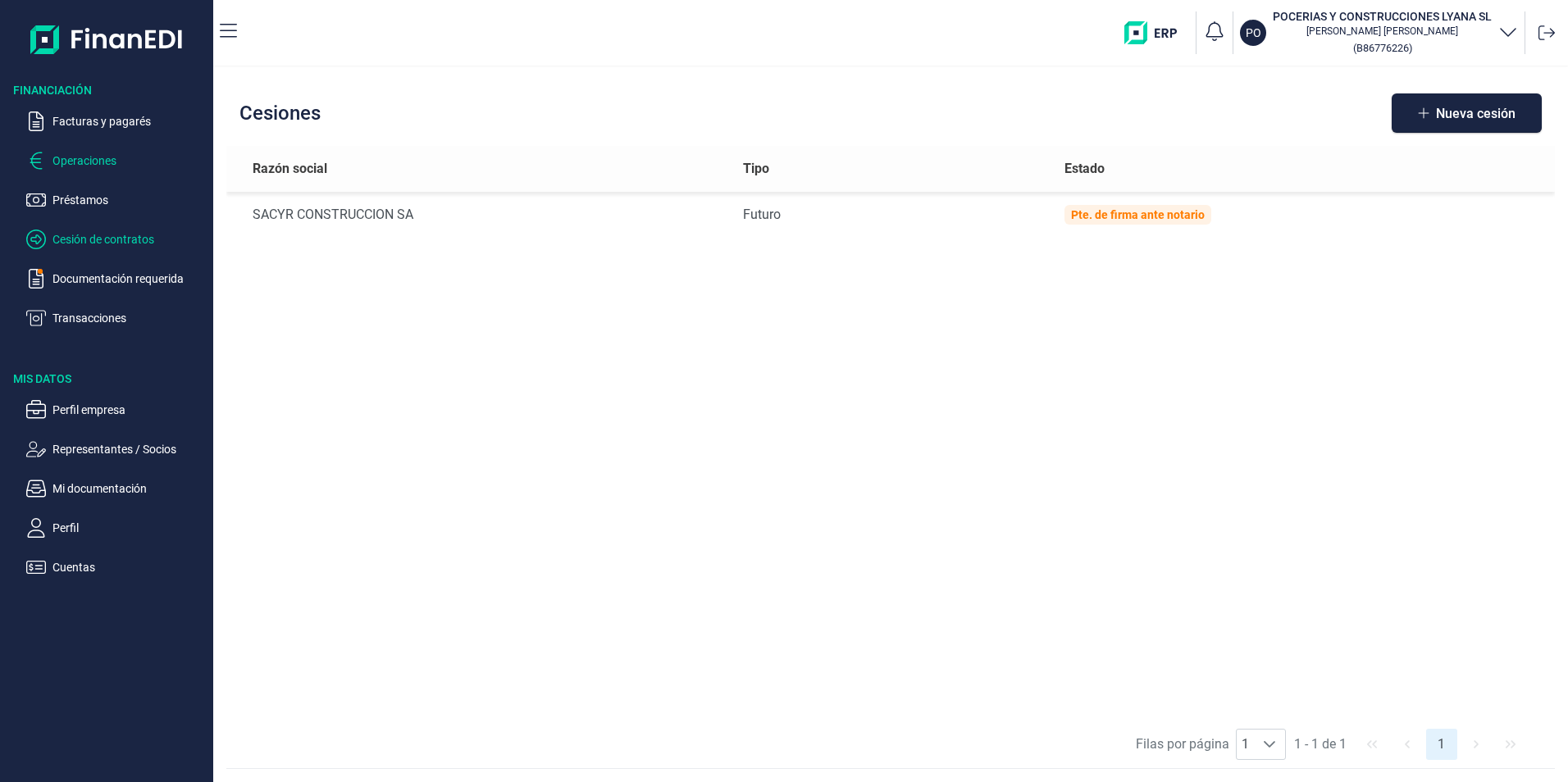
click at [81, 155] on p "Operaciones" at bounding box center [129, 161] width 155 height 20
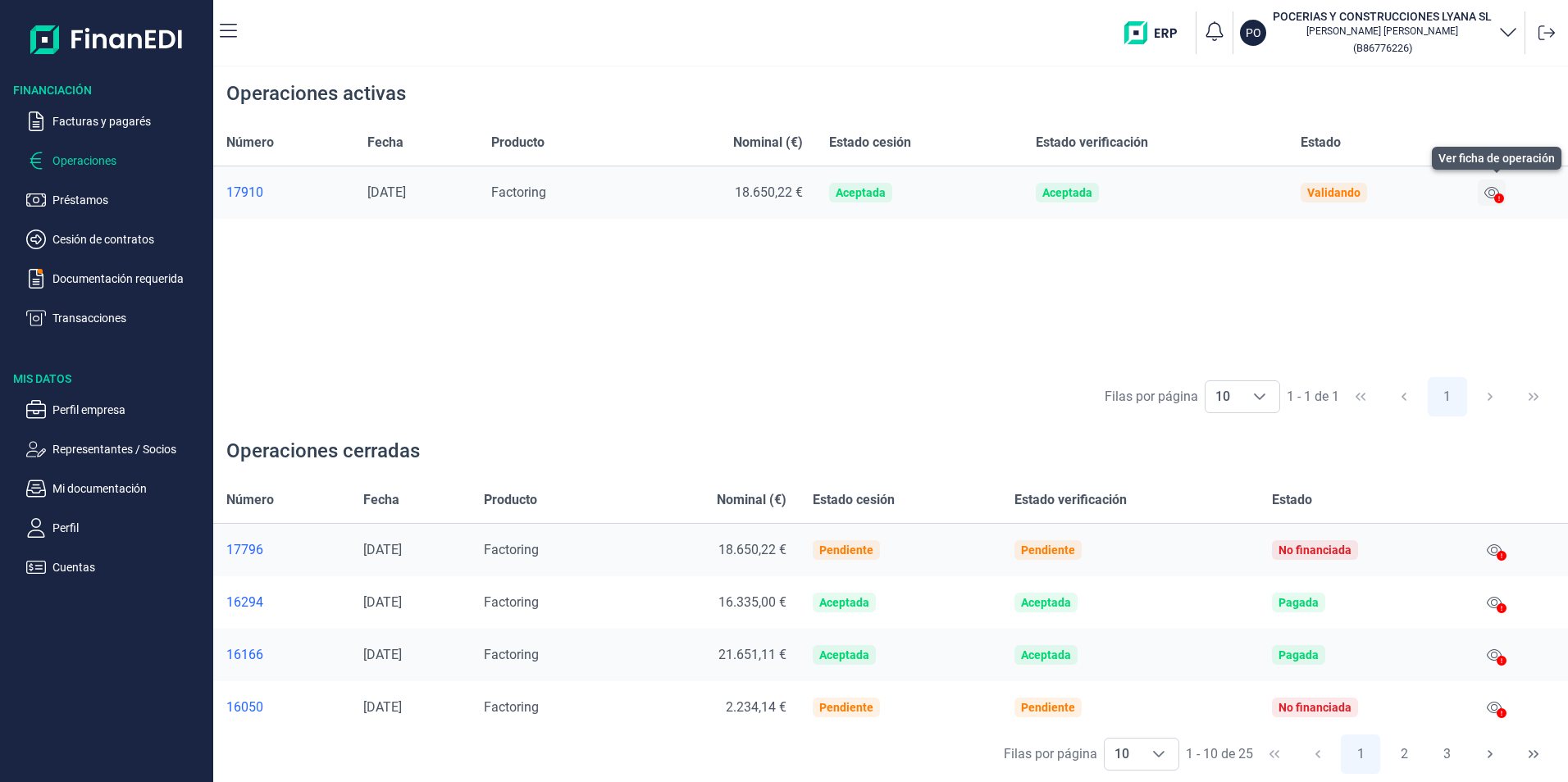
click at [1490, 194] on icon at bounding box center [1492, 193] width 15 height 13
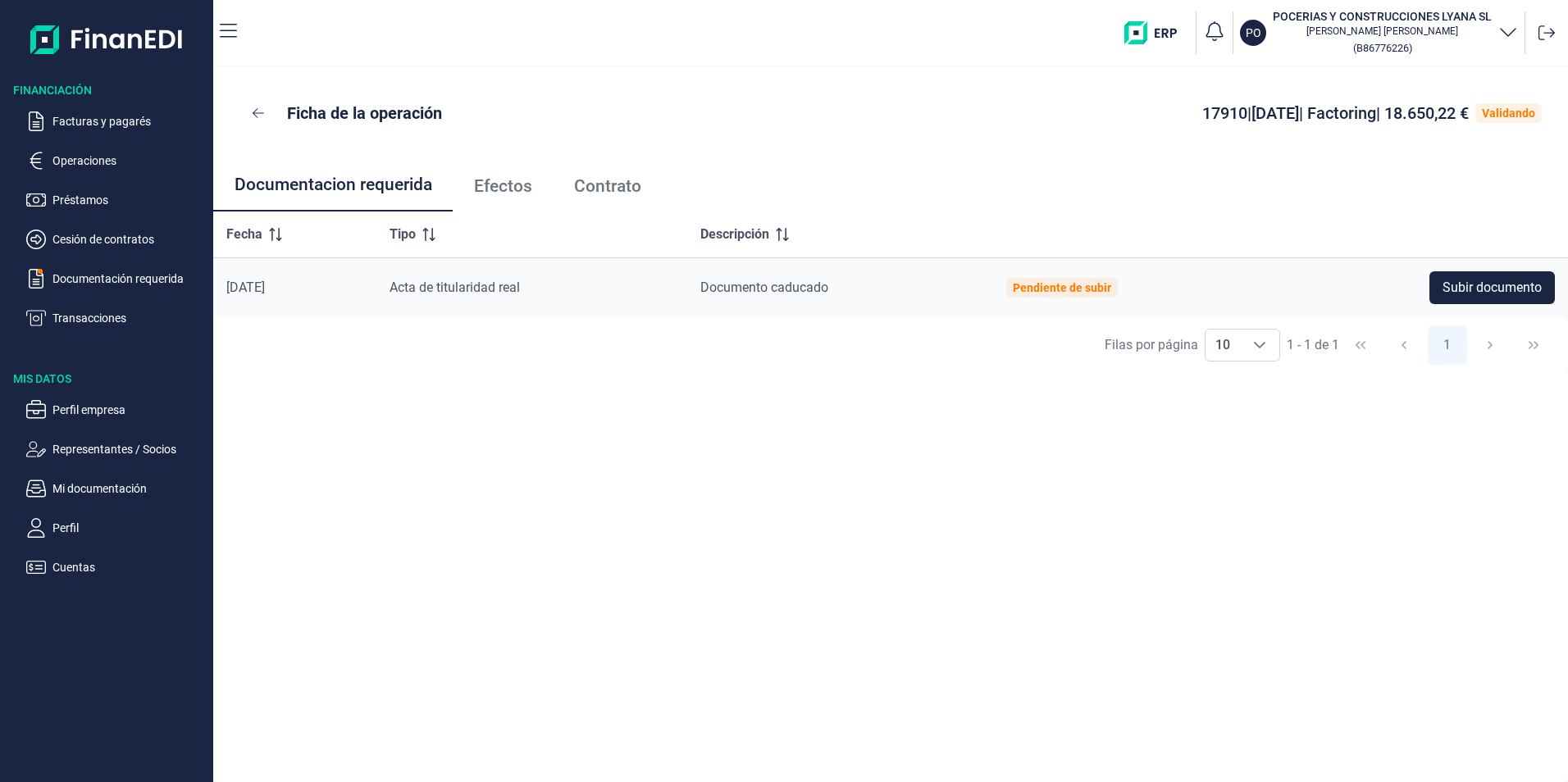
click at [502, 190] on span "Efectos" at bounding box center [503, 186] width 58 height 18
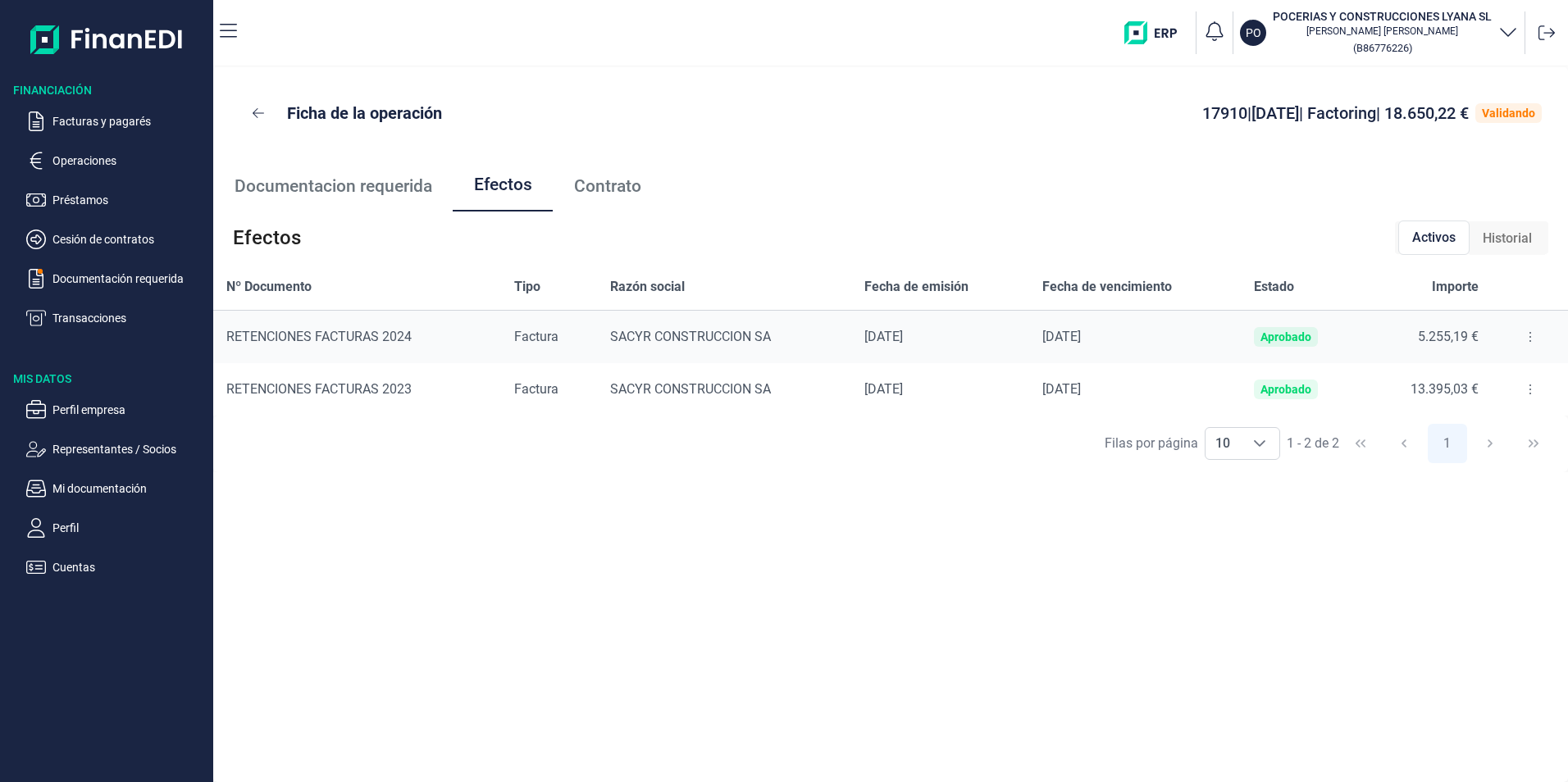
click at [1519, 394] on button at bounding box center [1530, 389] width 29 height 26
click at [1457, 432] on span "Detalles efecto" at bounding box center [1475, 430] width 74 height 17
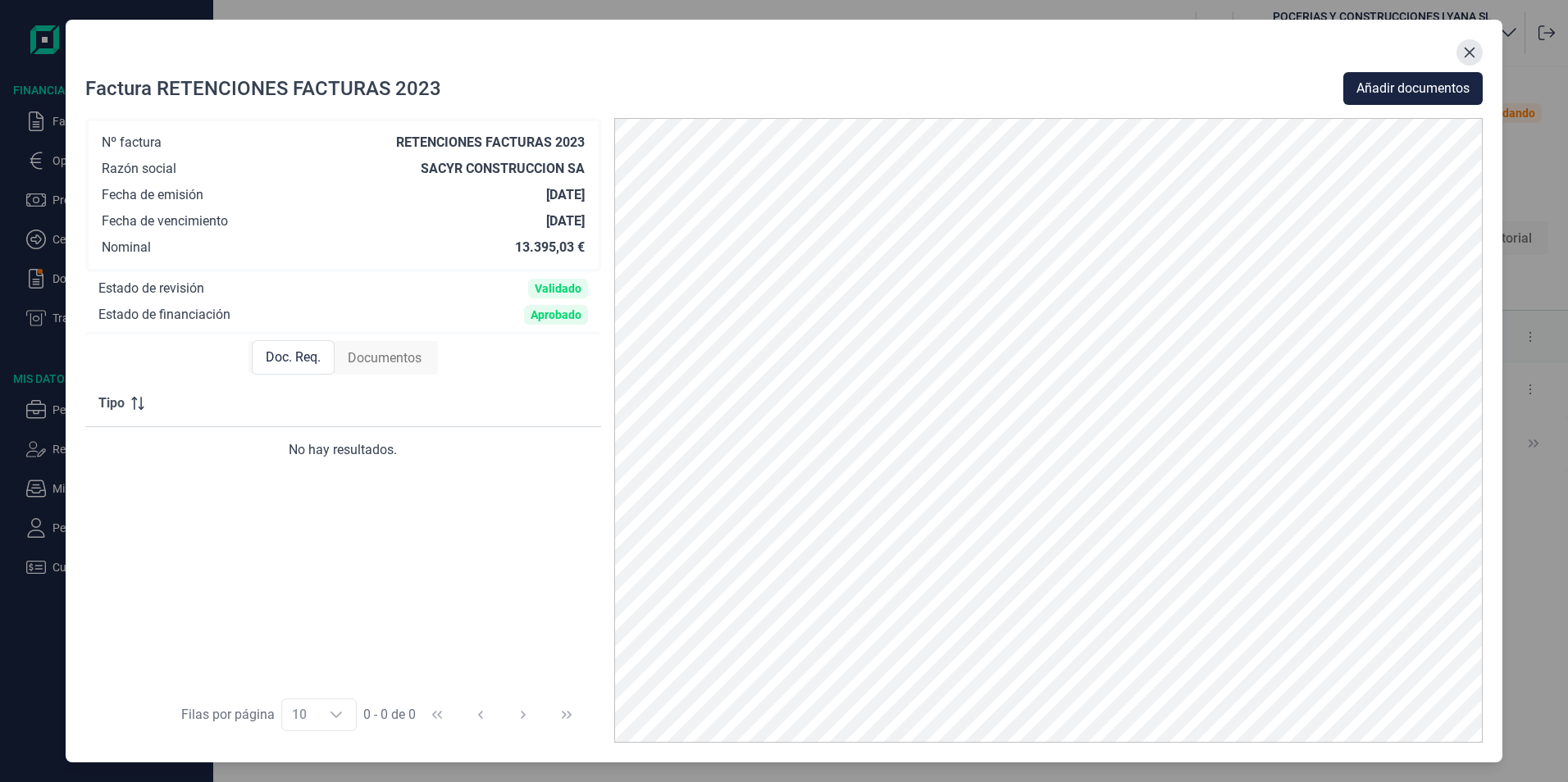
click at [1464, 54] on icon "Close" at bounding box center [1469, 53] width 13 height 13
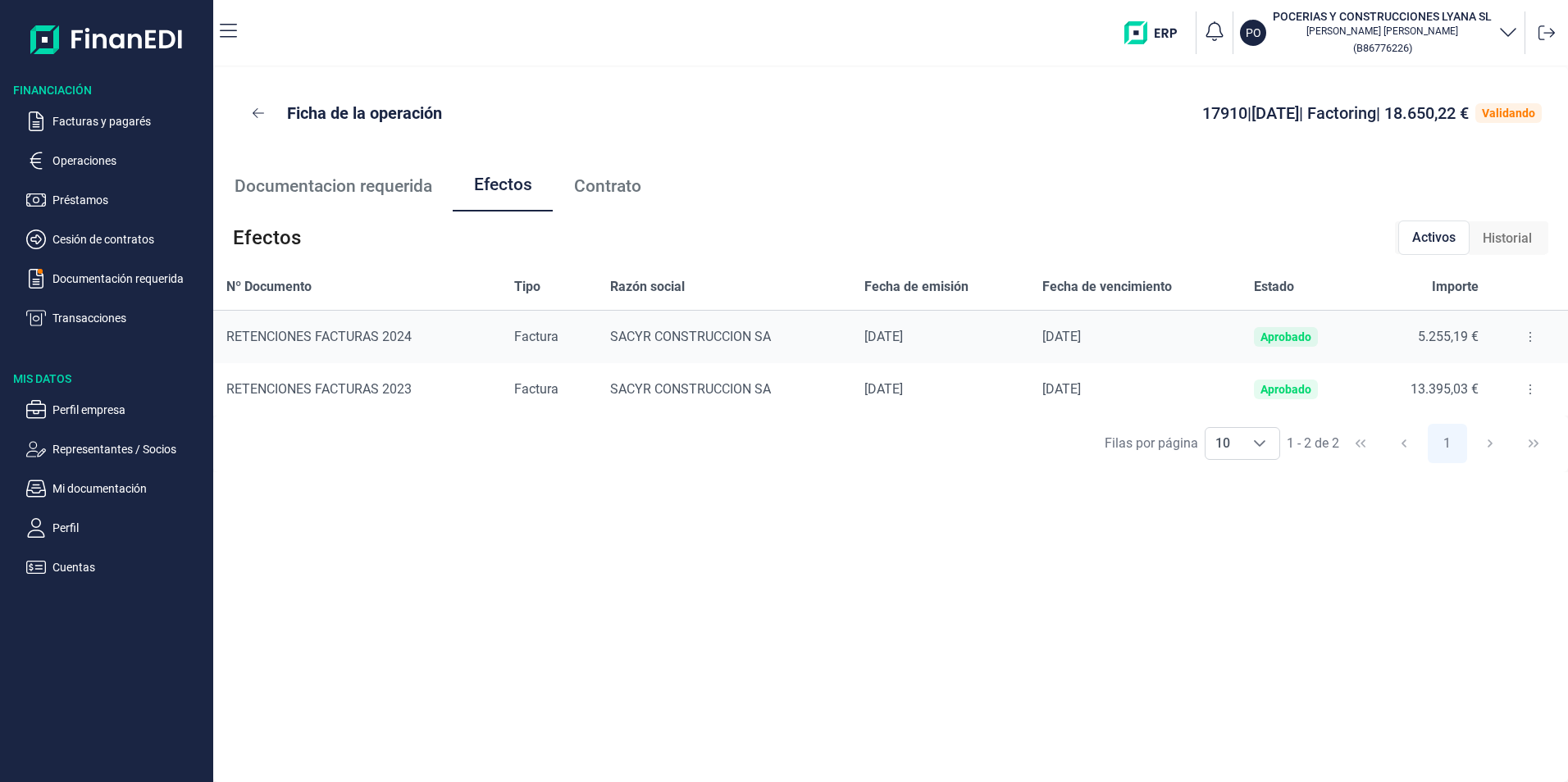
click at [615, 194] on span "Contrato" at bounding box center [607, 186] width 67 height 18
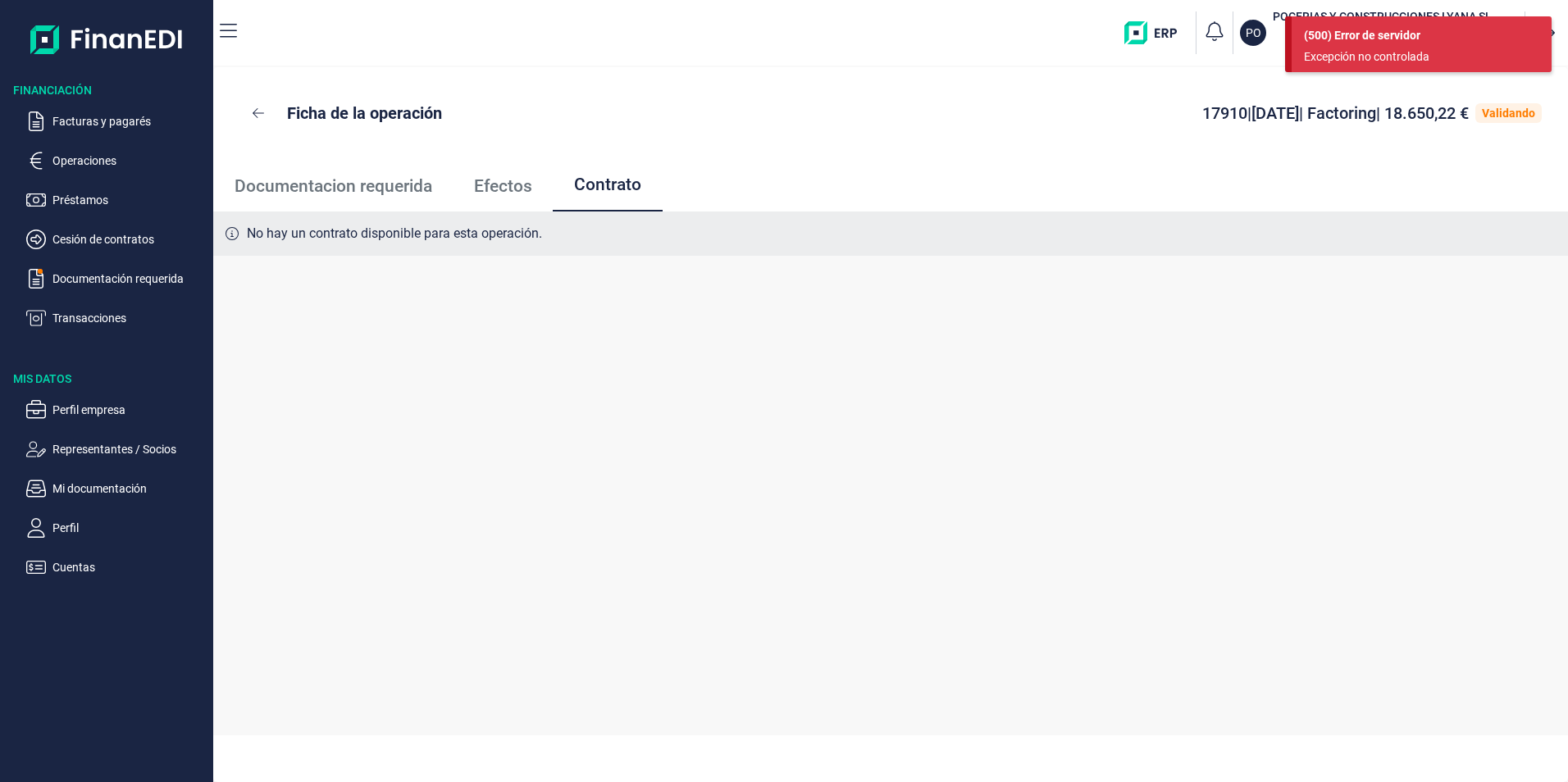
drag, startPoint x: 1219, startPoint y: 439, endPoint x: 1224, endPoint y: 427, distance: 13.0
click at [1224, 427] on div "No hay un contrato disponible para esta operación." at bounding box center [890, 473] width 1354 height 524
click at [1550, 35] on div "(500) Error de servidor Excepción no controlada" at bounding box center [1421, 44] width 260 height 56
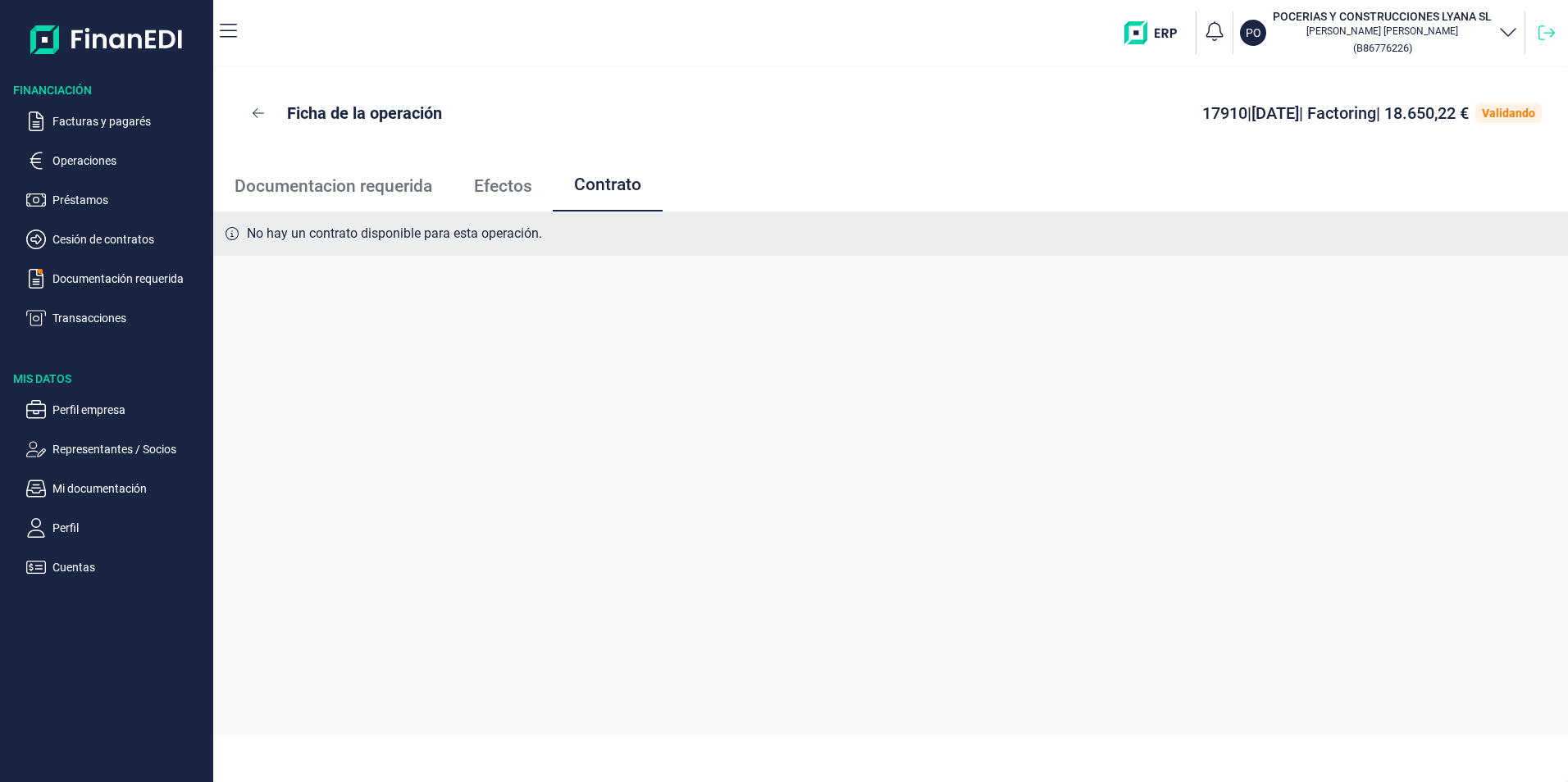
click at [1548, 30] on icon at bounding box center [1546, 33] width 17 height 17
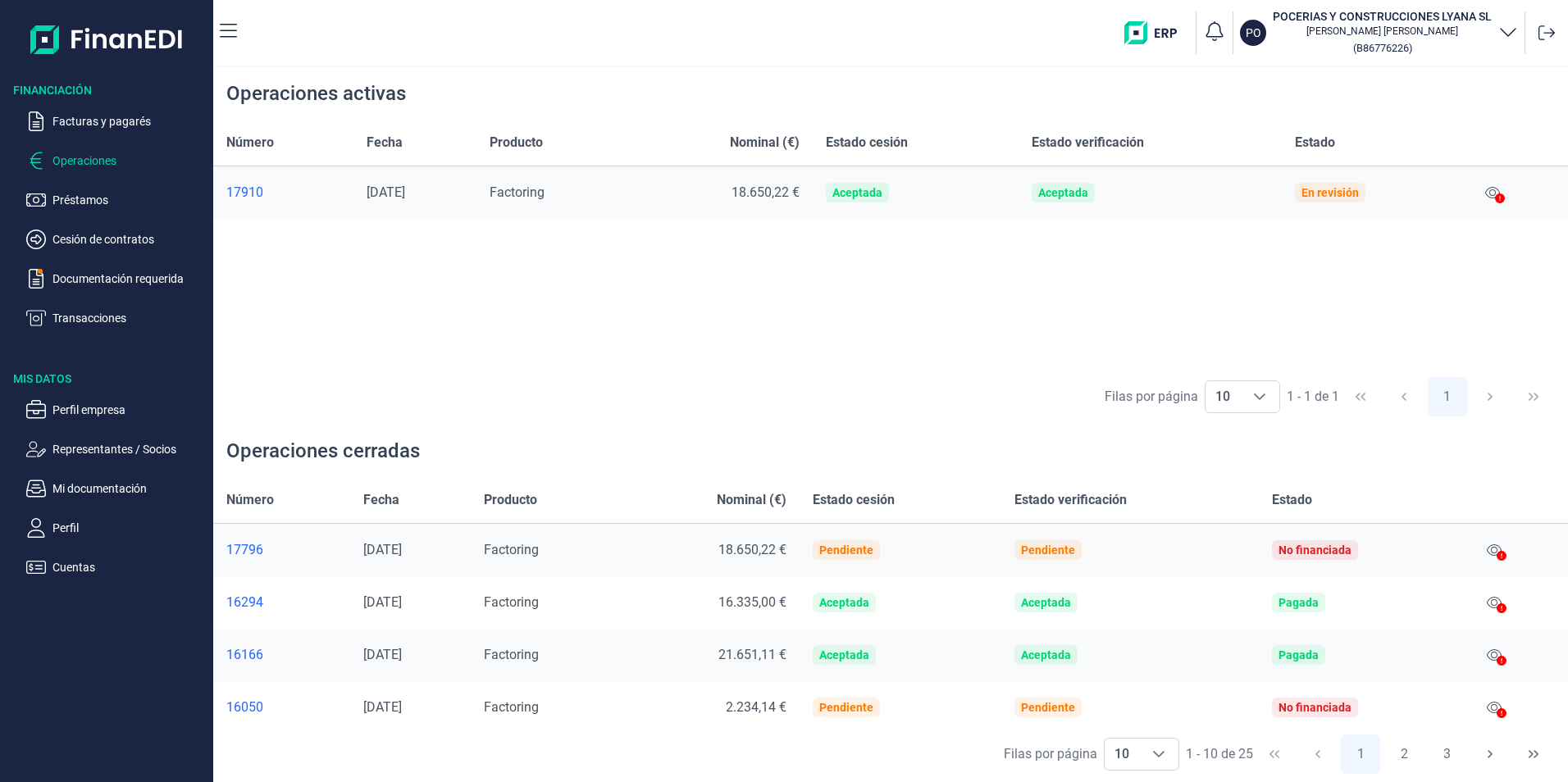
click at [1555, 33] on div at bounding box center [1545, 33] width 29 height 29
click at [1550, 32] on icon at bounding box center [1546, 33] width 17 height 17
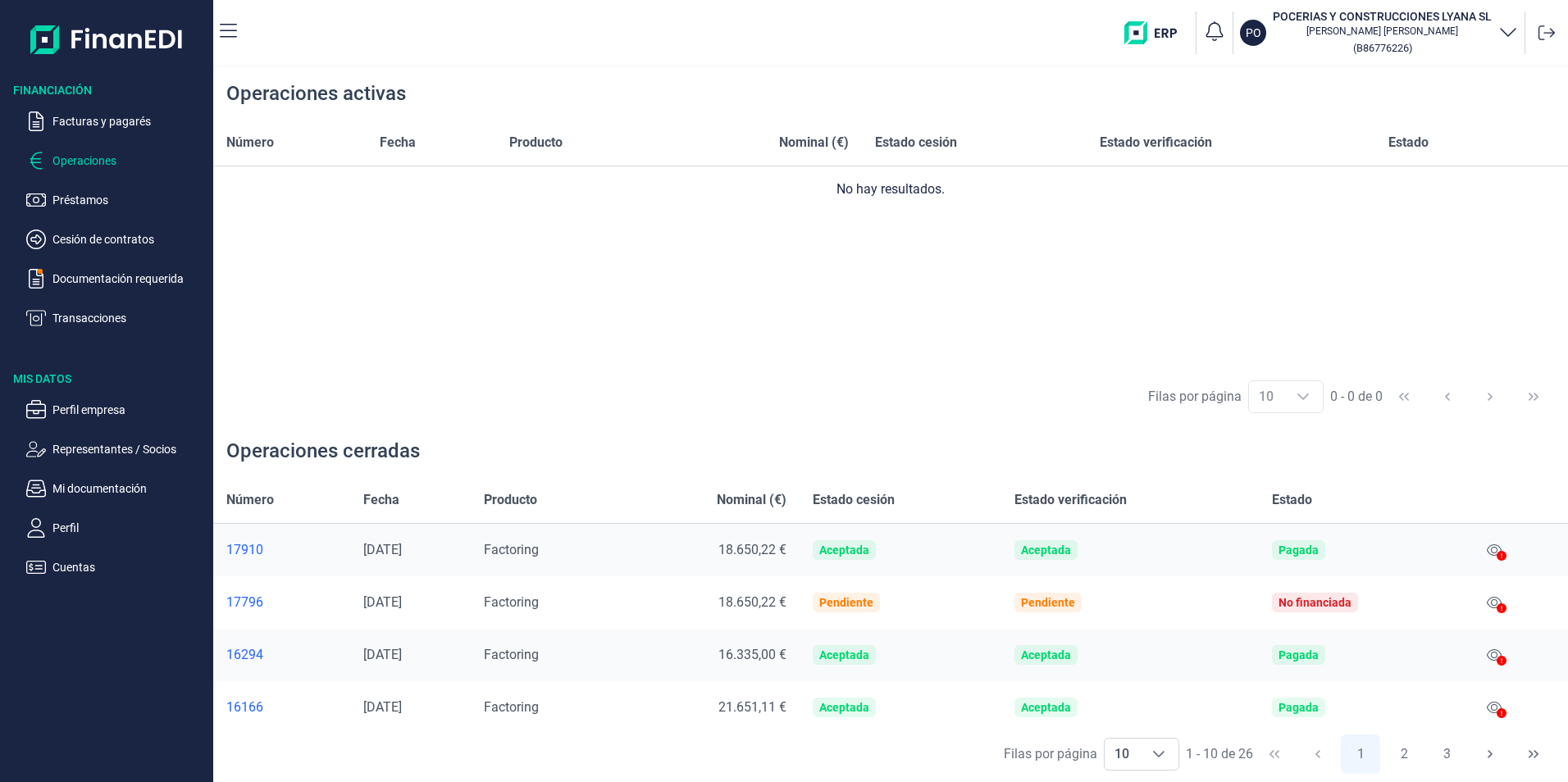
click at [1496, 551] on icon at bounding box center [1501, 556] width 10 height 10
click at [1489, 549] on icon at bounding box center [1494, 551] width 15 height 13
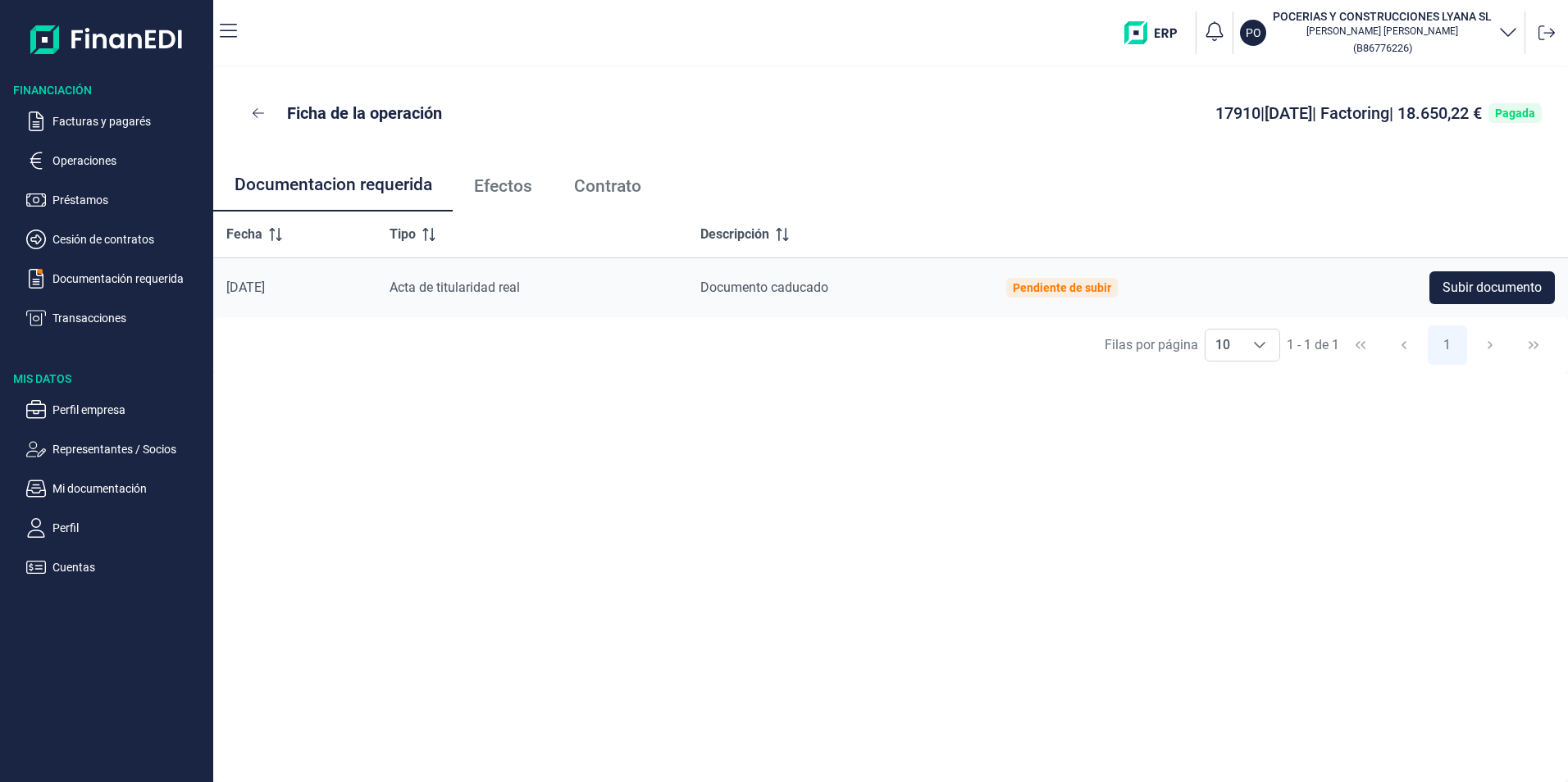
click at [511, 196] on span "Efectos" at bounding box center [503, 186] width 58 height 18
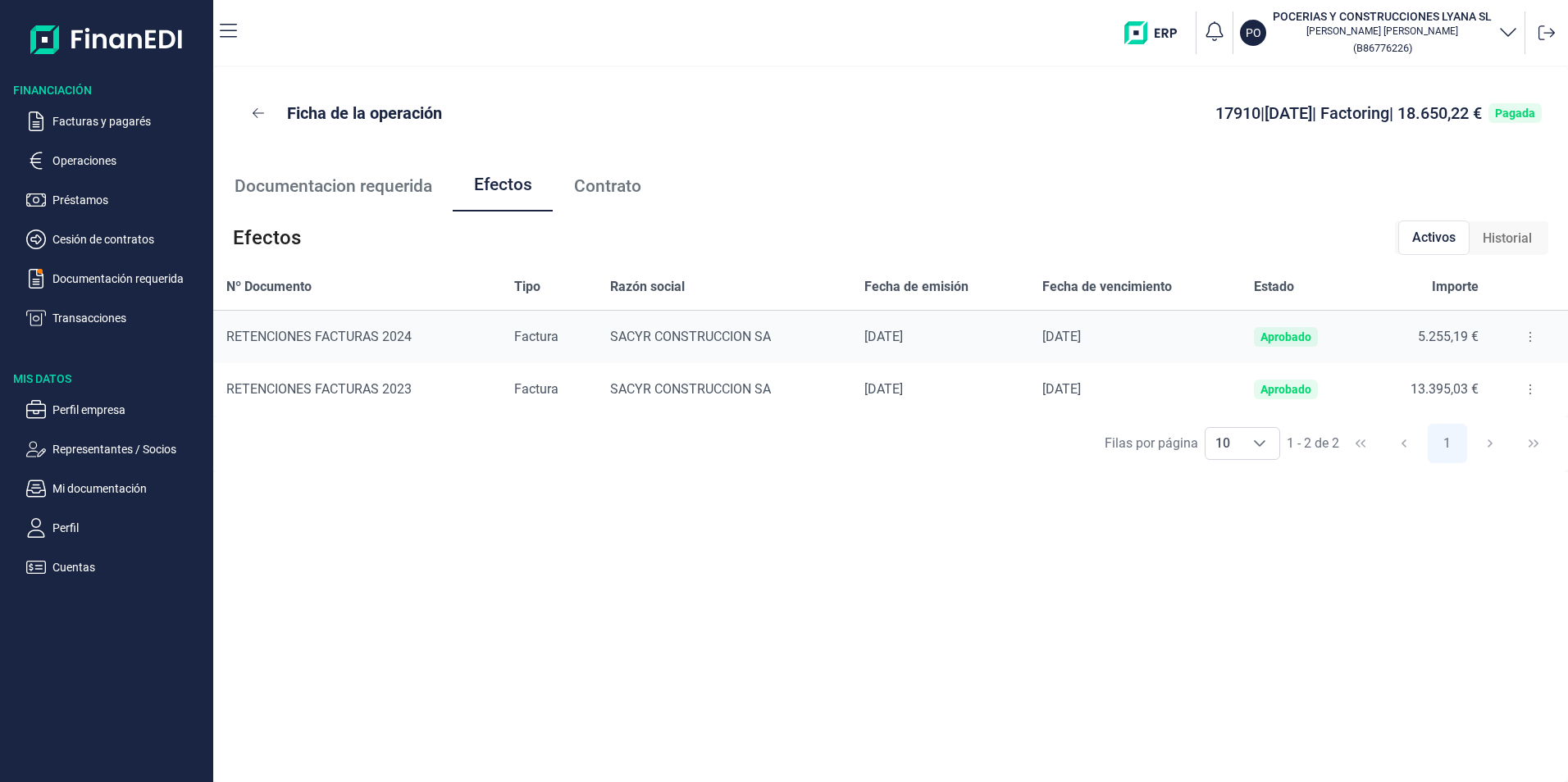
click at [588, 192] on span "Contrato" at bounding box center [607, 186] width 67 height 18
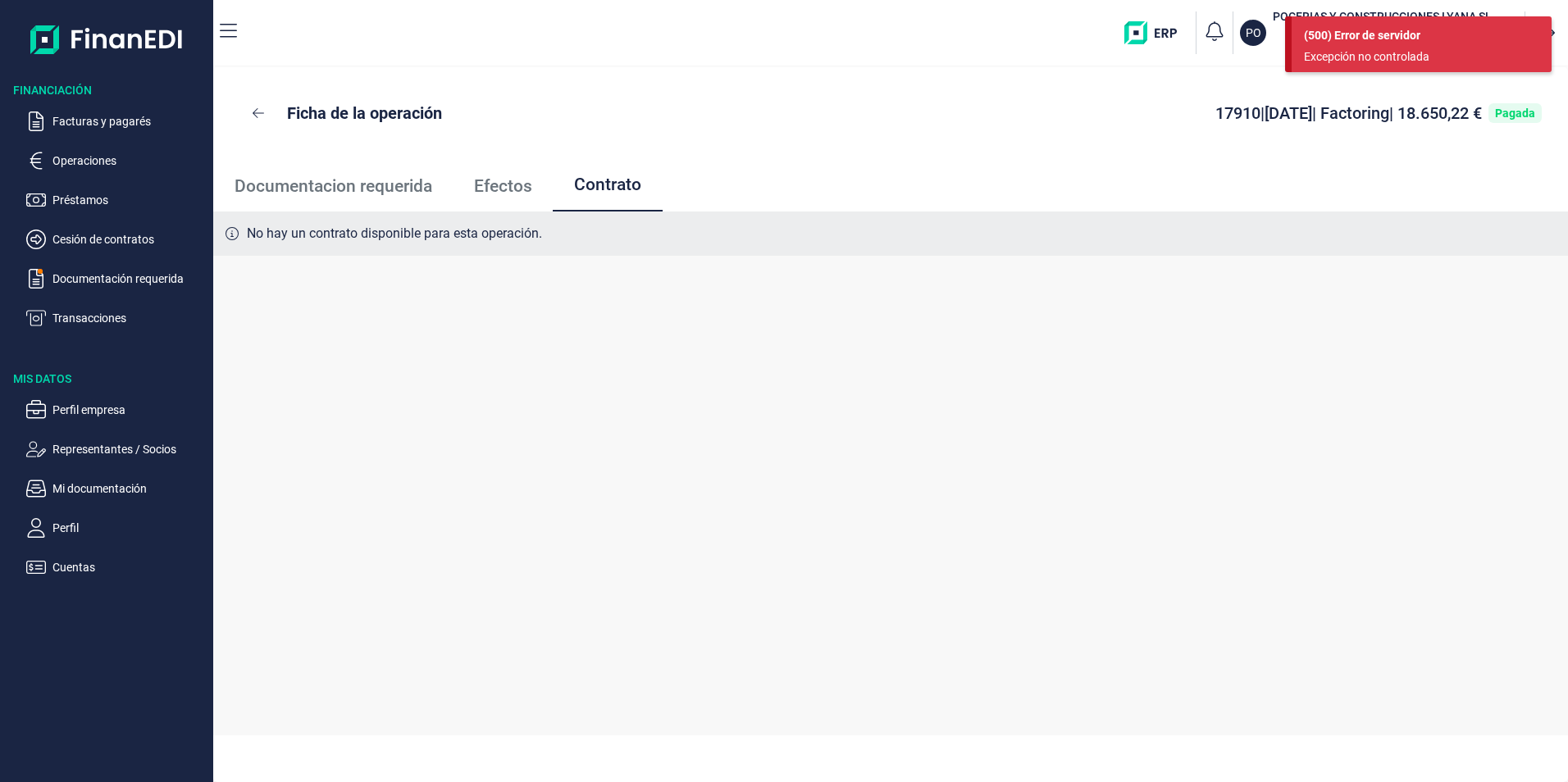
click at [495, 191] on span "Efectos" at bounding box center [503, 186] width 58 height 18
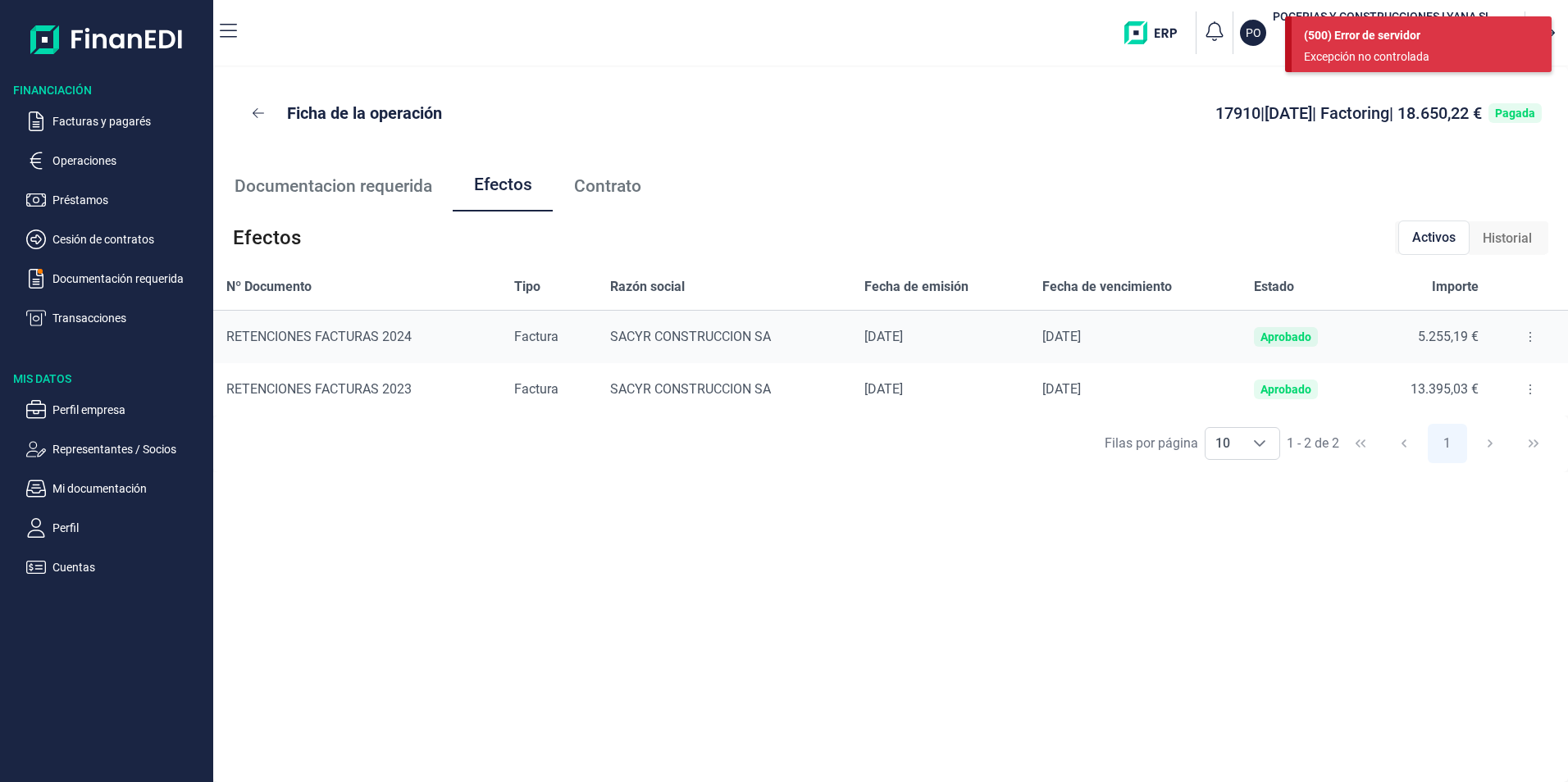
click at [1520, 338] on button at bounding box center [1530, 337] width 29 height 26
click at [1462, 408] on span "Descargar efecto" at bounding box center [1482, 408] width 87 height 17
click at [599, 182] on span "Contrato" at bounding box center [607, 186] width 67 height 18
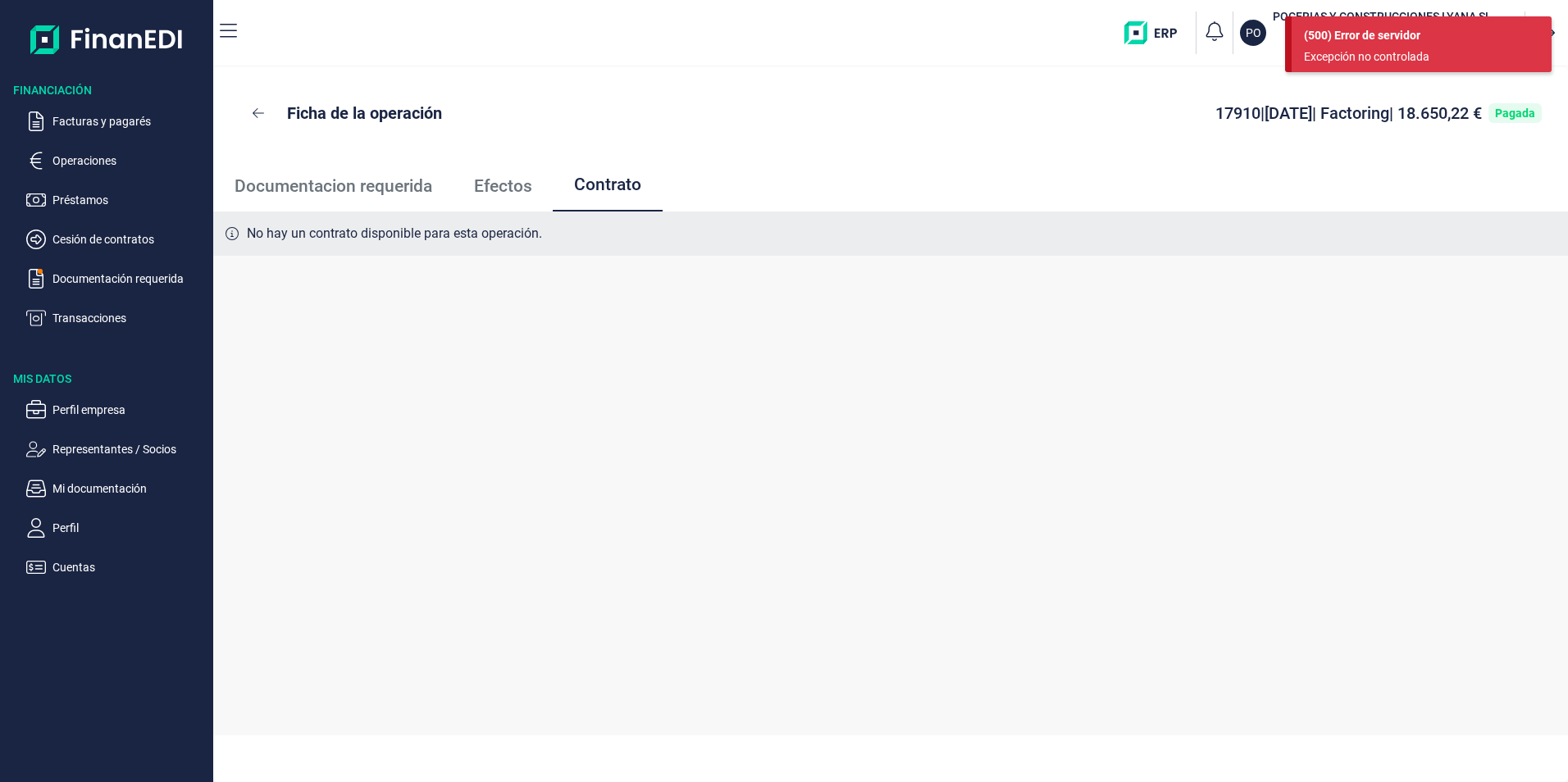
click at [295, 185] on span "Documentacion requerida" at bounding box center [333, 186] width 198 height 18
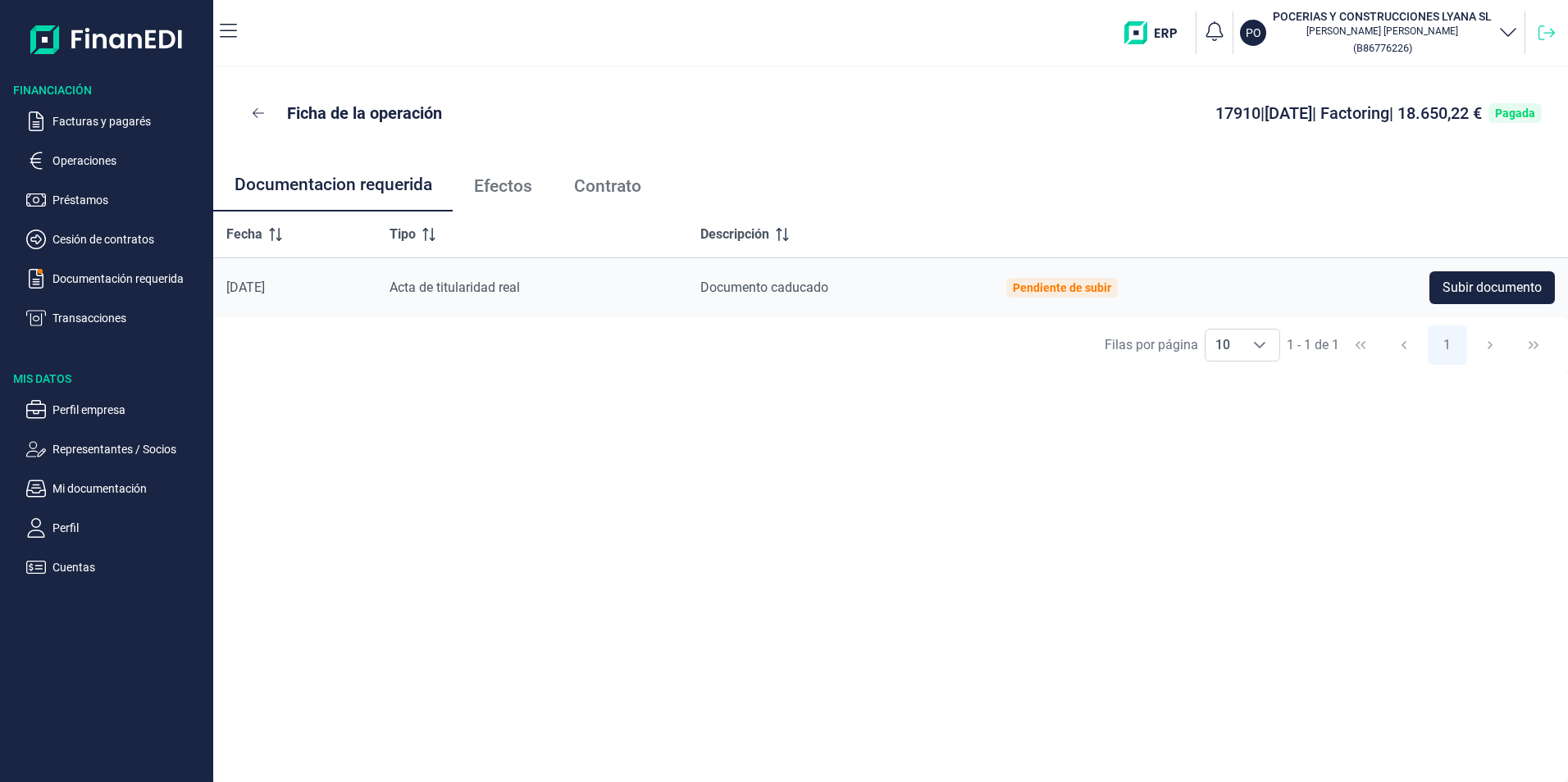
click at [1540, 32] on icon at bounding box center [1546, 33] width 17 height 17
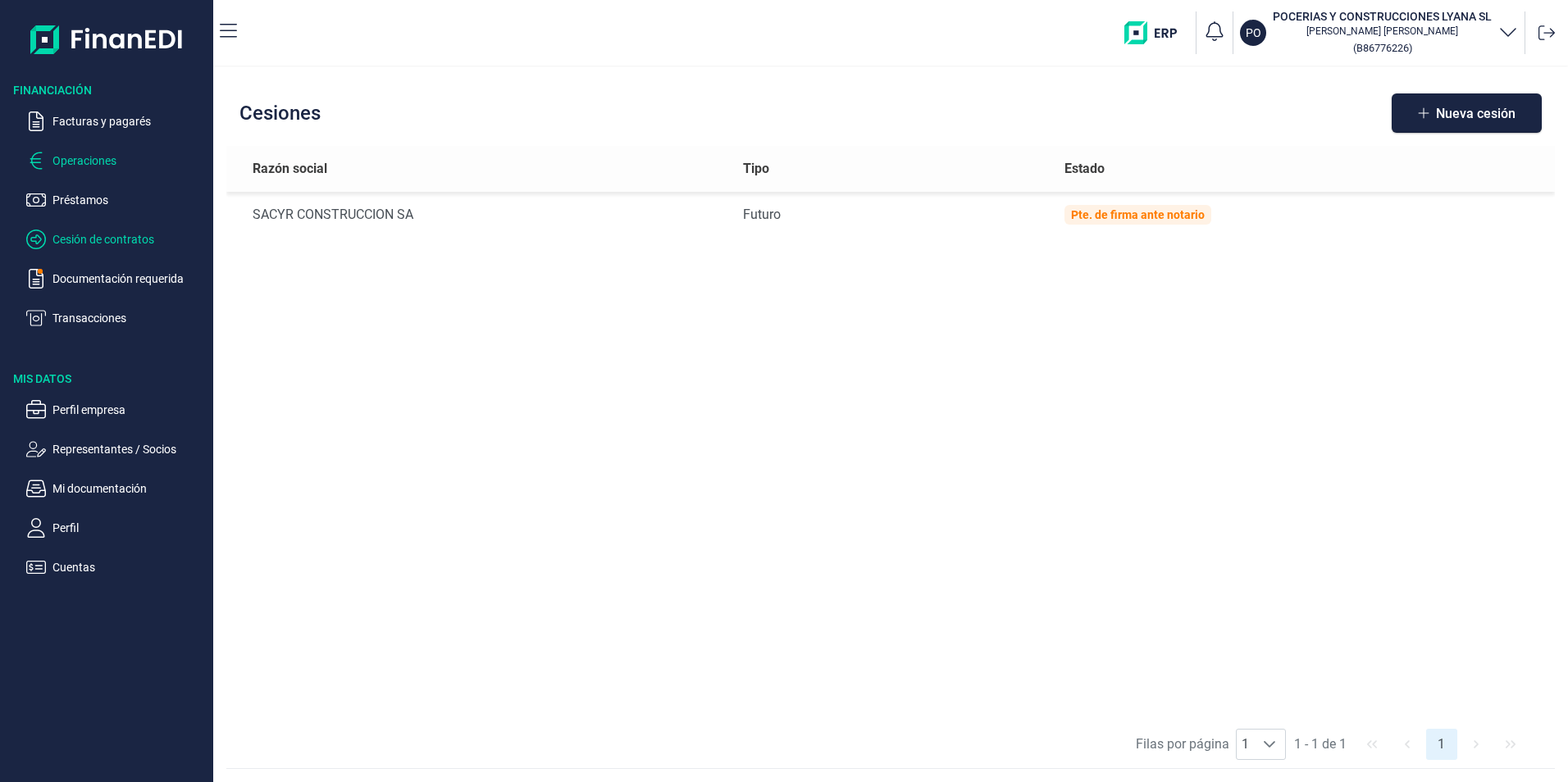
click at [89, 157] on p "Operaciones" at bounding box center [129, 161] width 155 height 20
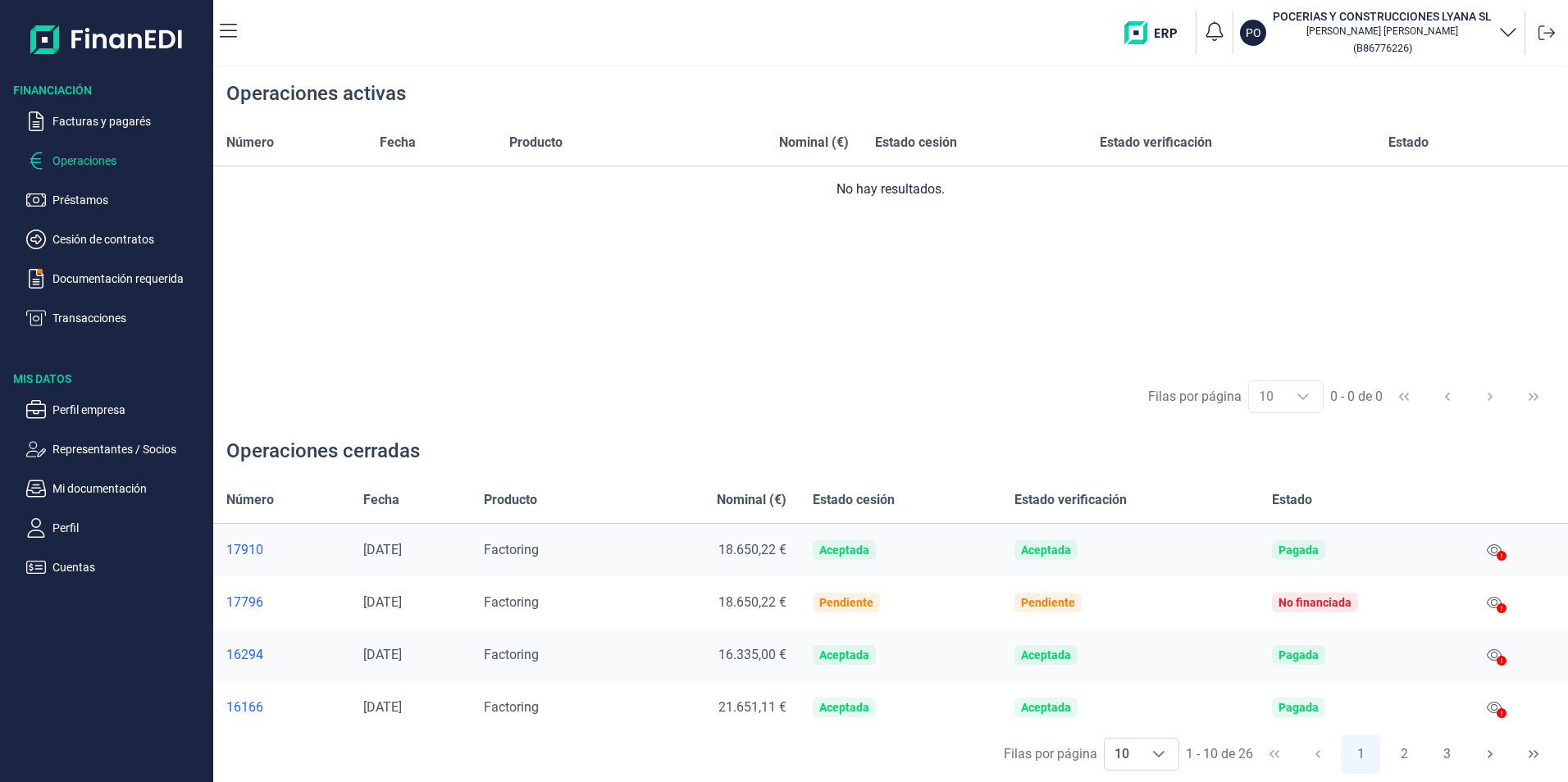
click at [244, 549] on div "17910" at bounding box center [282, 551] width 111 height 17
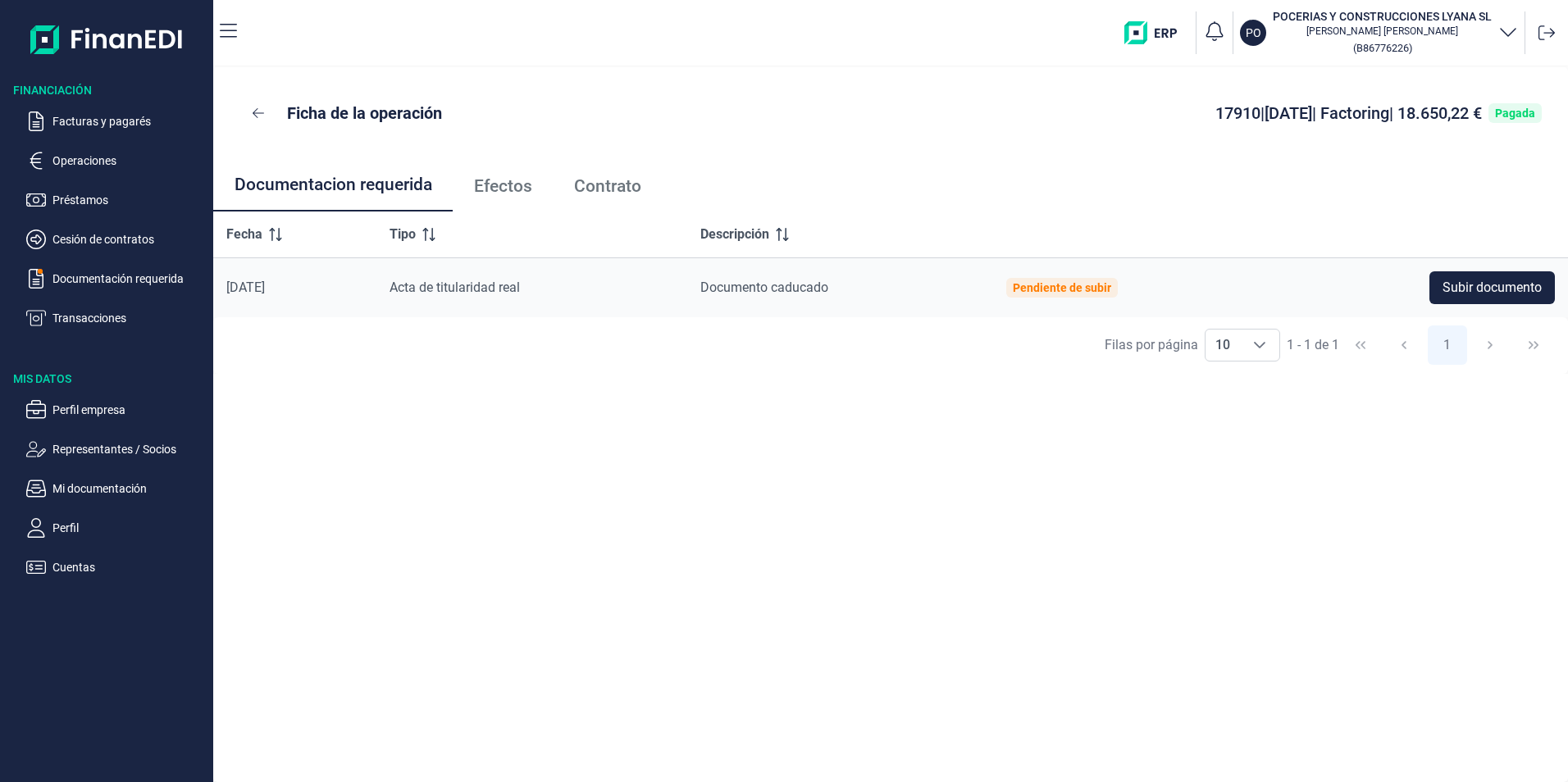
click at [520, 188] on span "Efectos" at bounding box center [503, 186] width 58 height 18
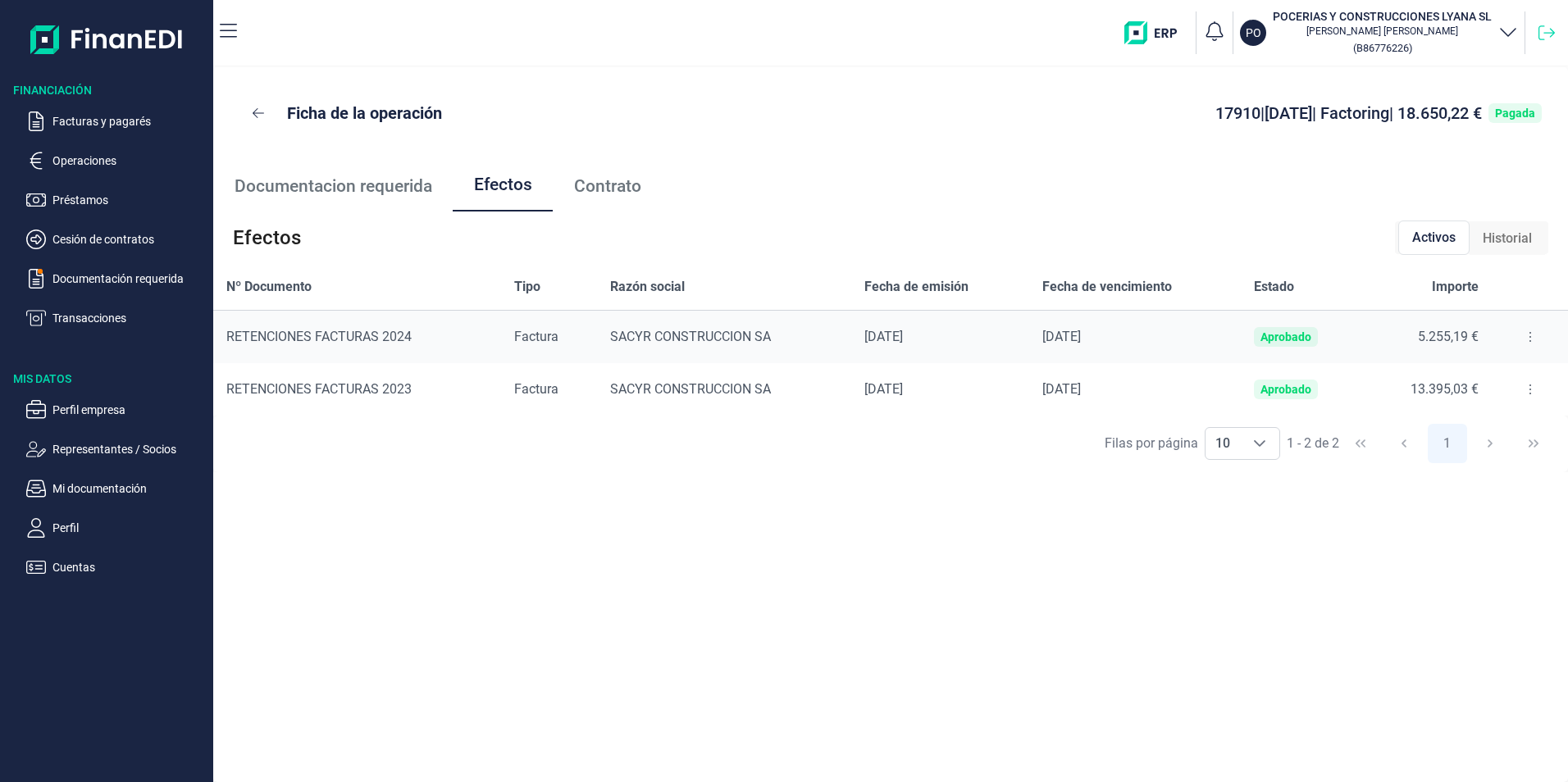
click at [1543, 32] on icon at bounding box center [1546, 33] width 17 height 17
